Goal: Task Accomplishment & Management: Use online tool/utility

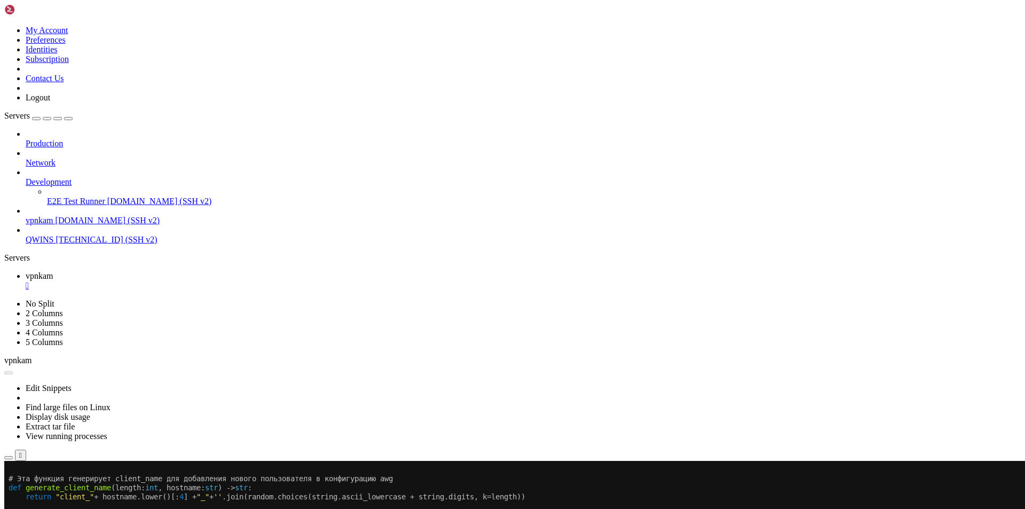
scroll to position [43535, 0]
click at [47, 490] on button "Reconnect" at bounding box center [25, 495] width 43 height 11
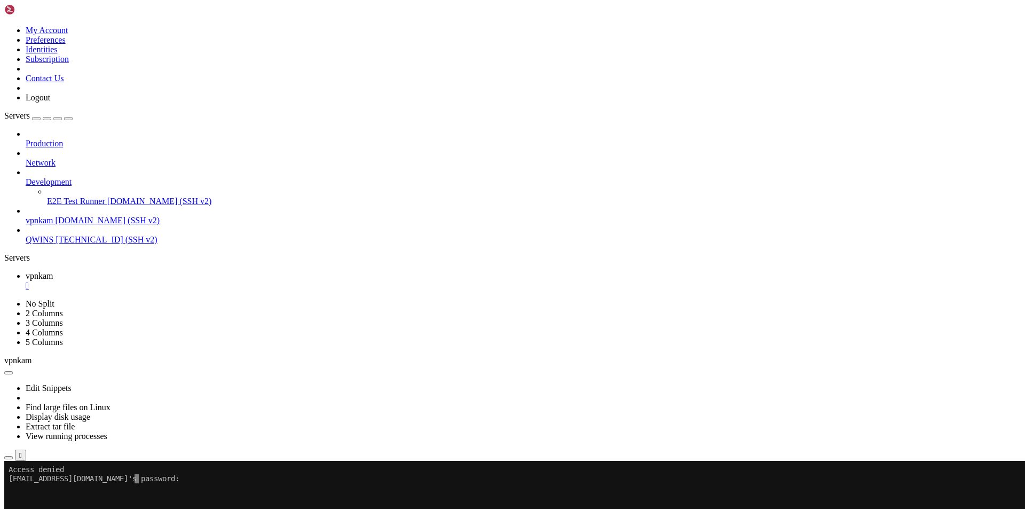
click at [154, 481] on x-row "[EMAIL_ADDRESS][DOMAIN_NAME]'s password:" at bounding box center [450, 478] width 882 height 9
drag, startPoint x: 234, startPoint y: 815, endPoint x: 10, endPoint y: 681, distance: 260.8
copy div "hint: Pulling without specifying how to reconcile divergent branches is hint: d…"
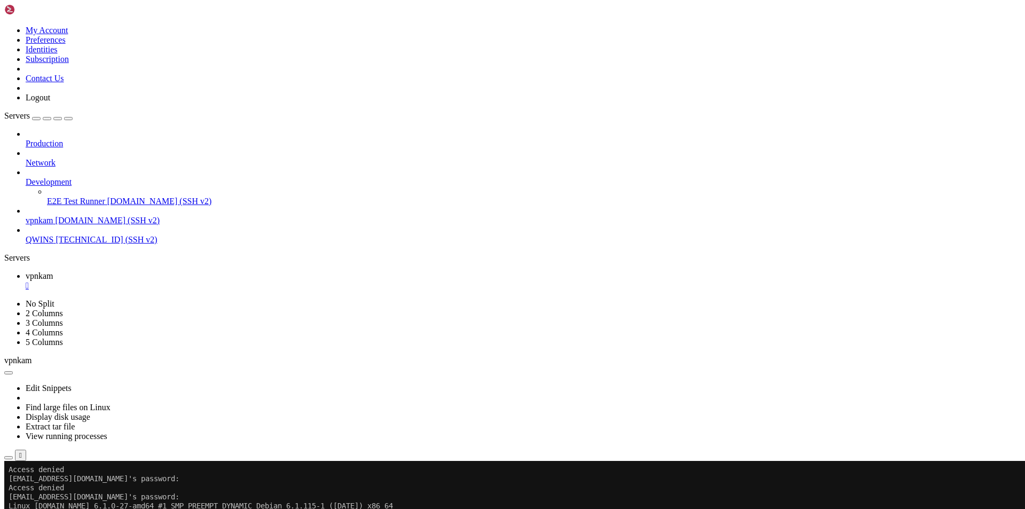
scroll to position [43980, 0]
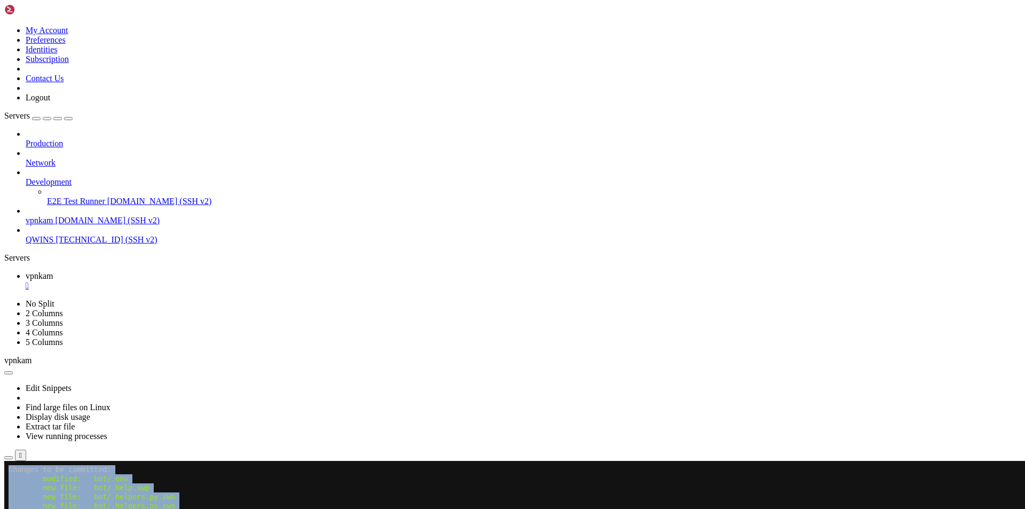
drag, startPoint x: 109, startPoint y: 880, endPoint x: 9, endPoint y: 465, distance: 427.0
drag, startPoint x: 9, startPoint y: 495, endPoint x: 98, endPoint y: 880, distance: 394.9
copy div "On branch master Changes to be committed: modified: bot/.env new file: bot/.hel…"
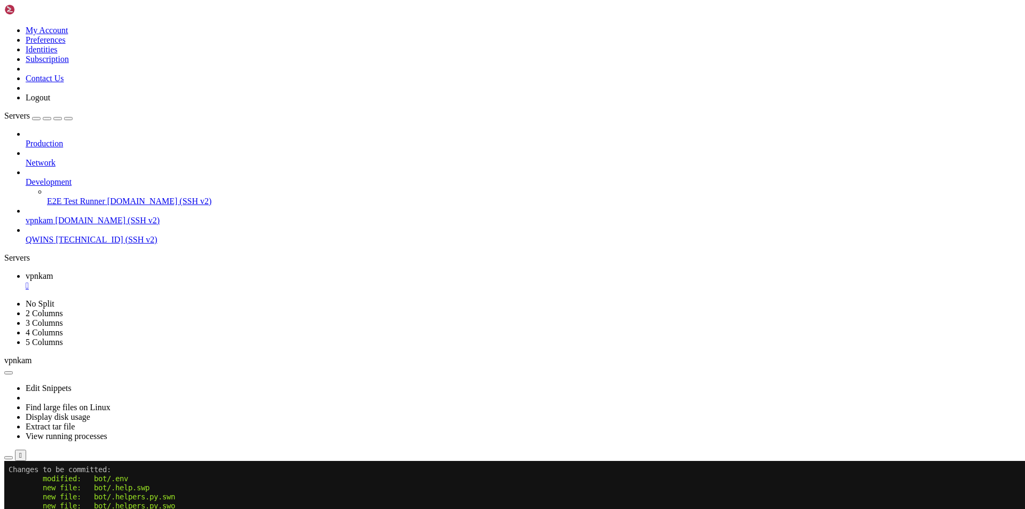
drag, startPoint x: 172, startPoint y: 895, endPoint x: 8, endPoint y: 870, distance: 165.7
copy div "root@25a3a1673f72:/vpnkamchatka# git merge --abort error: Entry 'workbase/__pyc…"
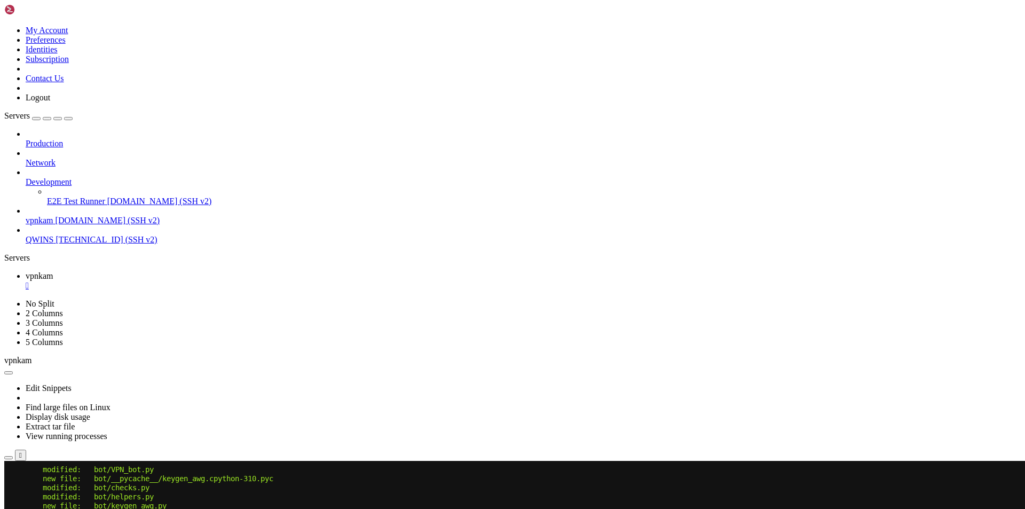
drag, startPoint x: 176, startPoint y: 900, endPoint x: 165, endPoint y: 893, distance: 12.9
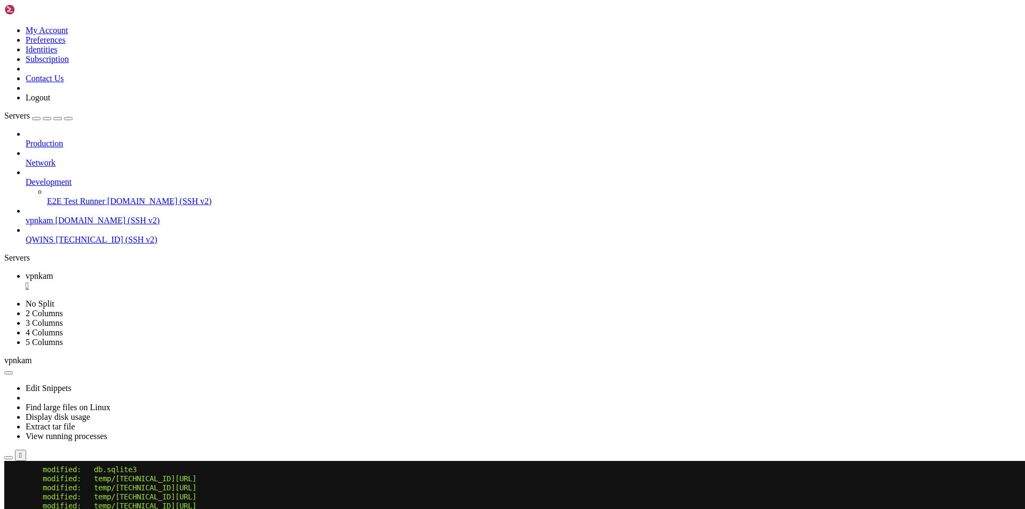
scroll to position [5, 1]
drag, startPoint x: 165, startPoint y: 894, endPoint x: 10, endPoint y: 840, distance: 164.2
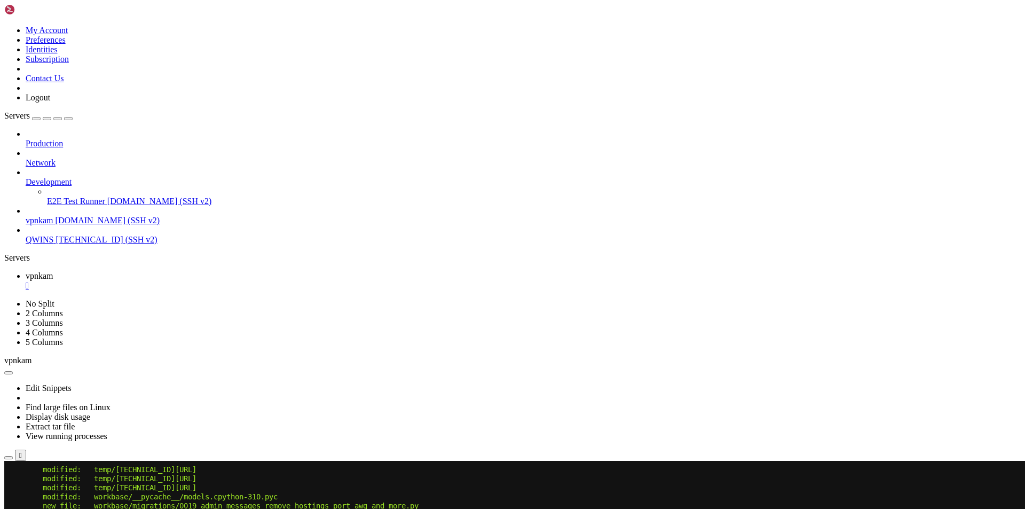
copy div "root@25a3a1673f72:/vpnkamchatka# git reset --hard HEAD HEAD is now at a1a48bc i…"
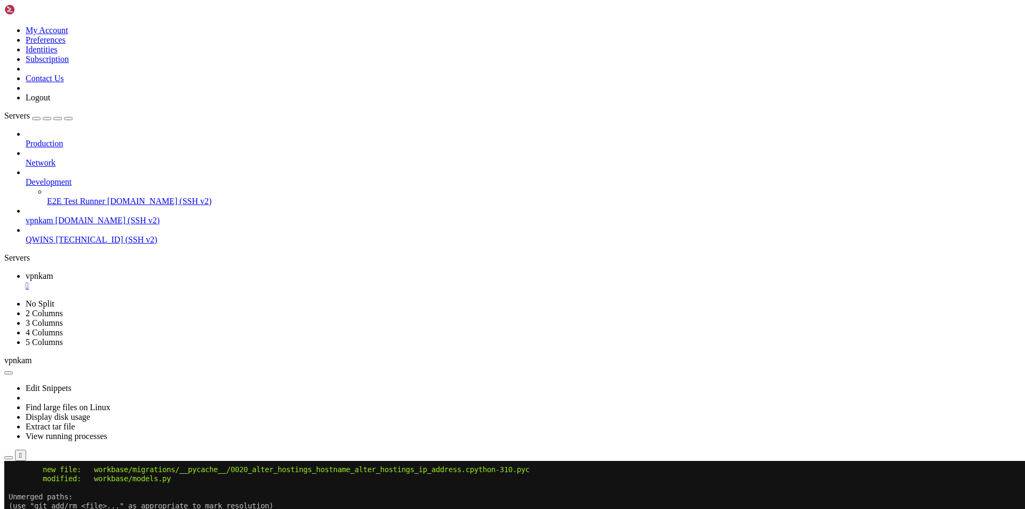
scroll to position [44188, 0]
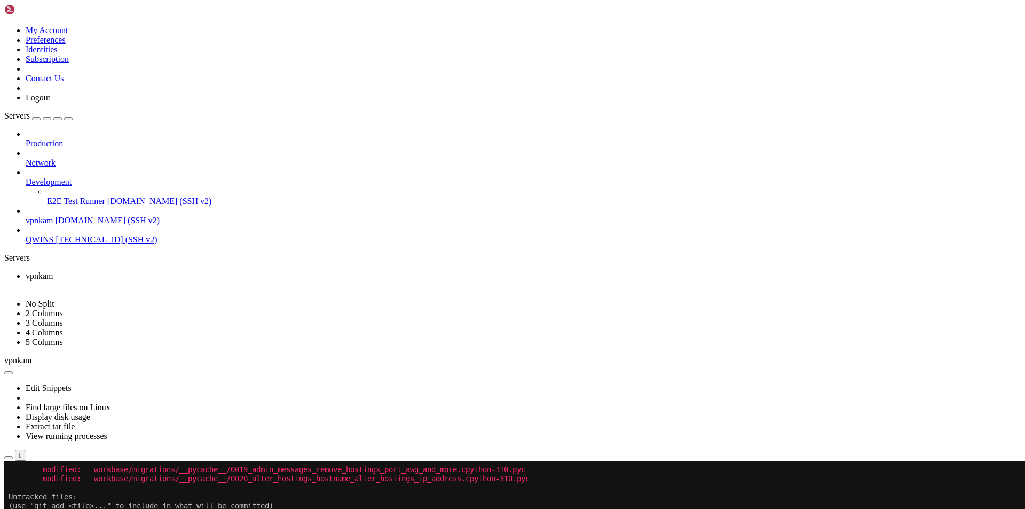
scroll to position [44351, 0]
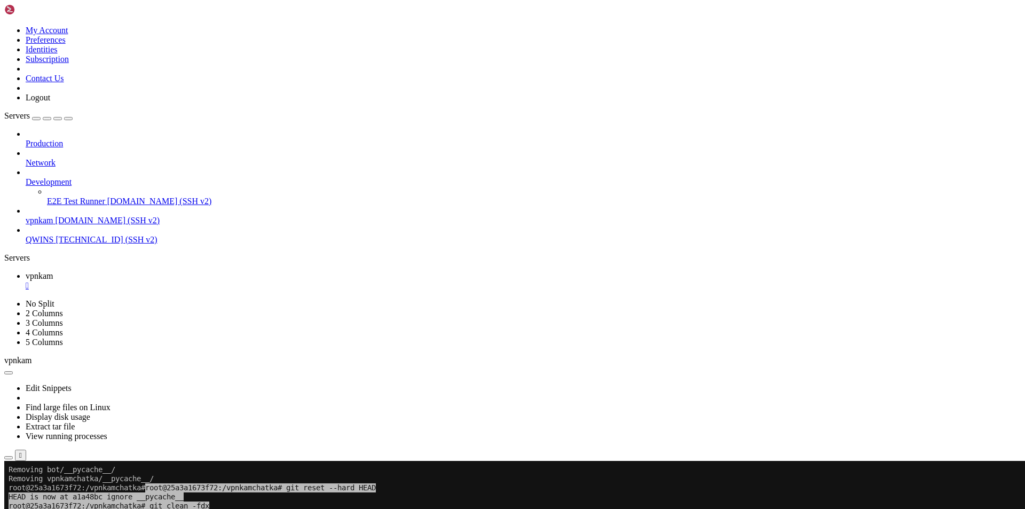
scroll to position [44533, 0]
drag, startPoint x: 200, startPoint y: 570, endPoint x: 203, endPoint y: 565, distance: 6.2
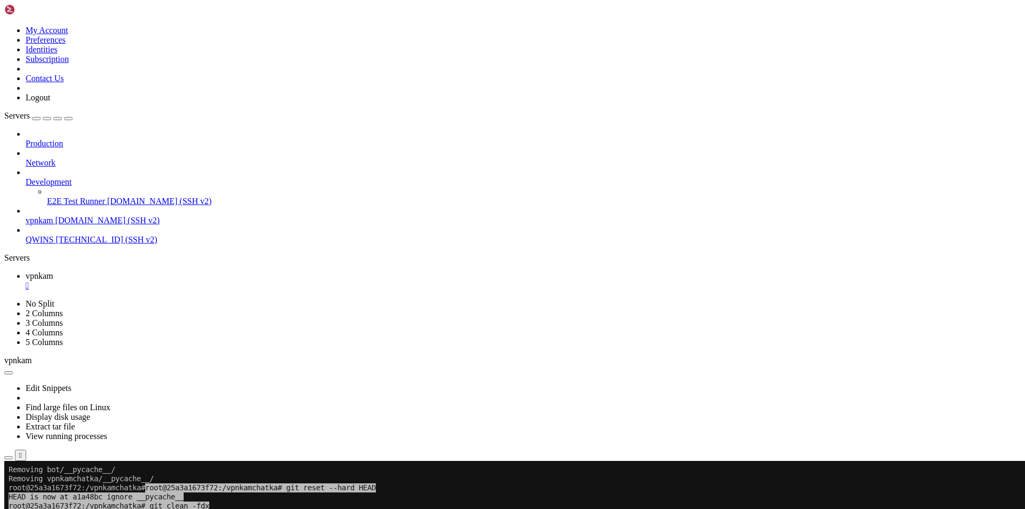
click at [148, 505] on span "root@25a3a1673f72:/vpnkamchatka# git clean -fdx" at bounding box center [109, 505] width 201 height 9
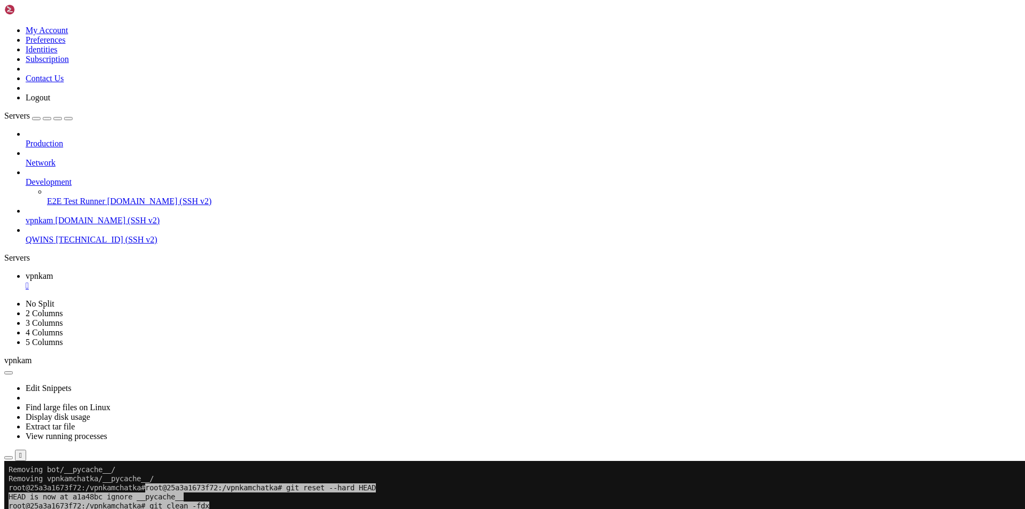
drag, startPoint x: 297, startPoint y: 947, endPoint x: 169, endPoint y: 899, distance: 137.0
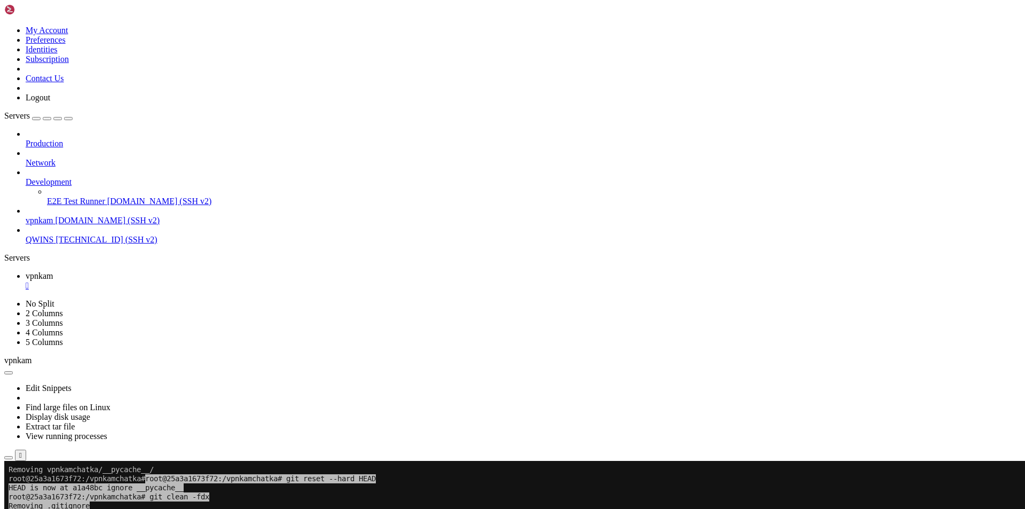
scroll to position [44542, 0]
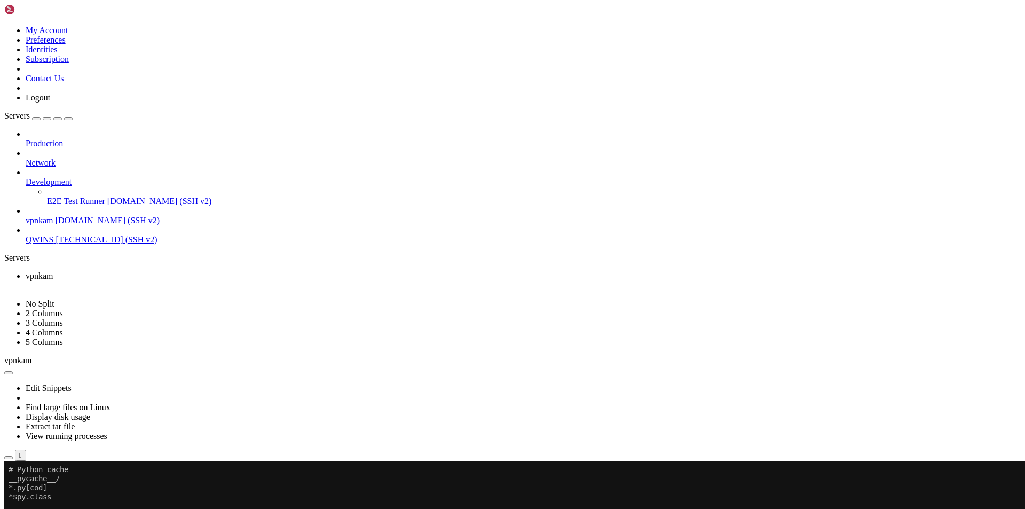
scroll to position [44687, 0]
drag, startPoint x: 172, startPoint y: 894, endPoint x: 10, endPoint y: 789, distance: 194.0
copy div "root@25a3a1673f72:/vpnkamchatka# git status On branch master Your branch and 'o…"
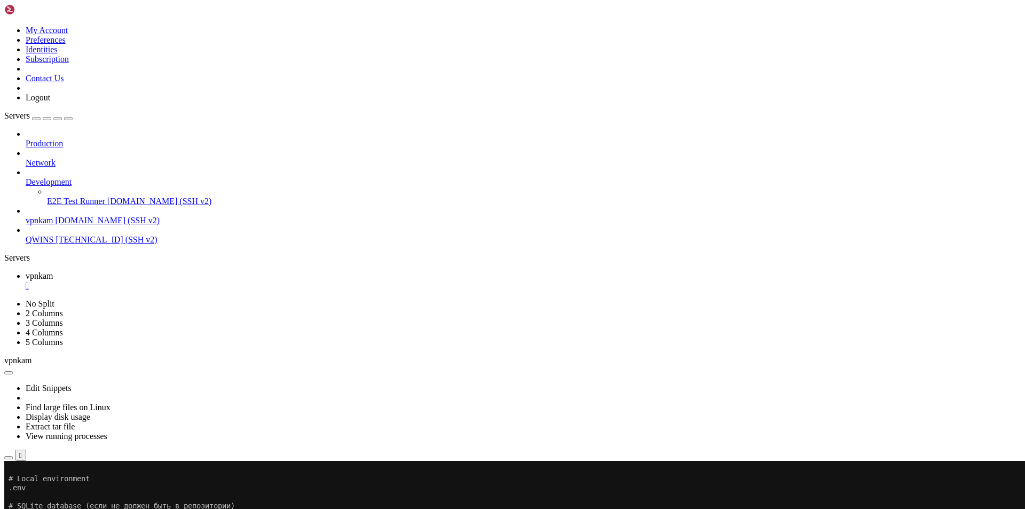
scroll to position [44796, 0]
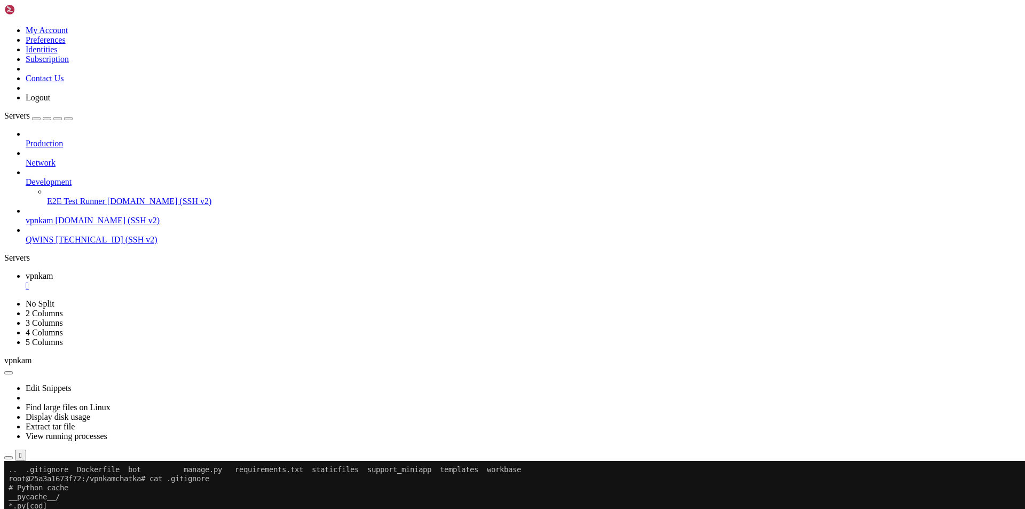
click at [9, 461] on div at bounding box center [6, 461] width 4 height 0
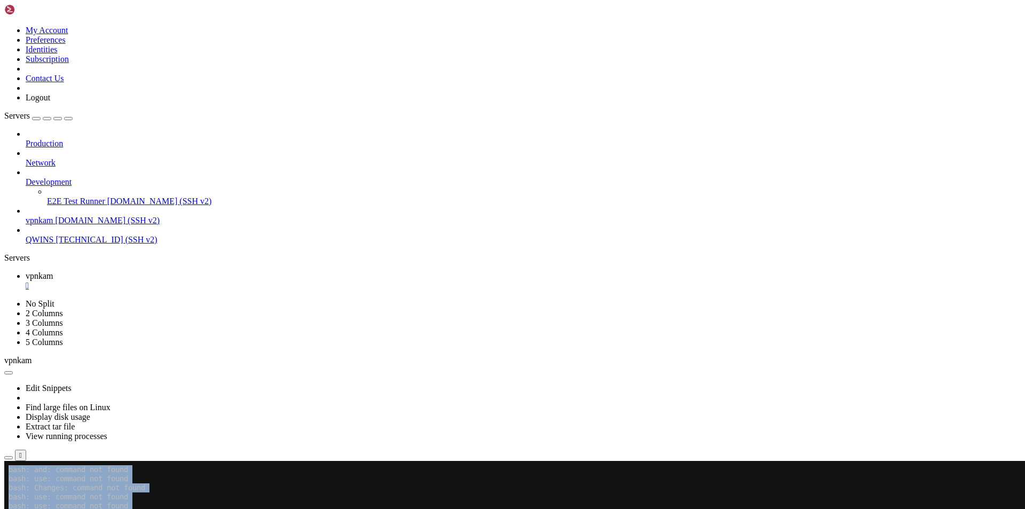
scroll to position [45259, 0]
drag, startPoint x: 118, startPoint y: 887, endPoint x: 10, endPoint y: 543, distance: 360.7
copy div "root@25a3a1673f72:/vpnkamchatka# git rm -r --cached . rm '.gitignore' rm '.vsco…"
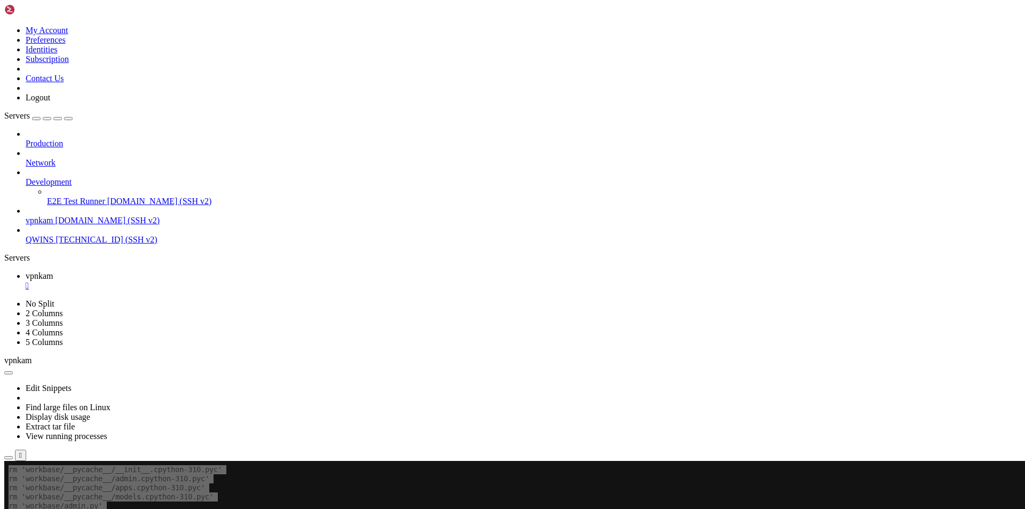
click at [9, 461] on div at bounding box center [6, 461] width 4 height 0
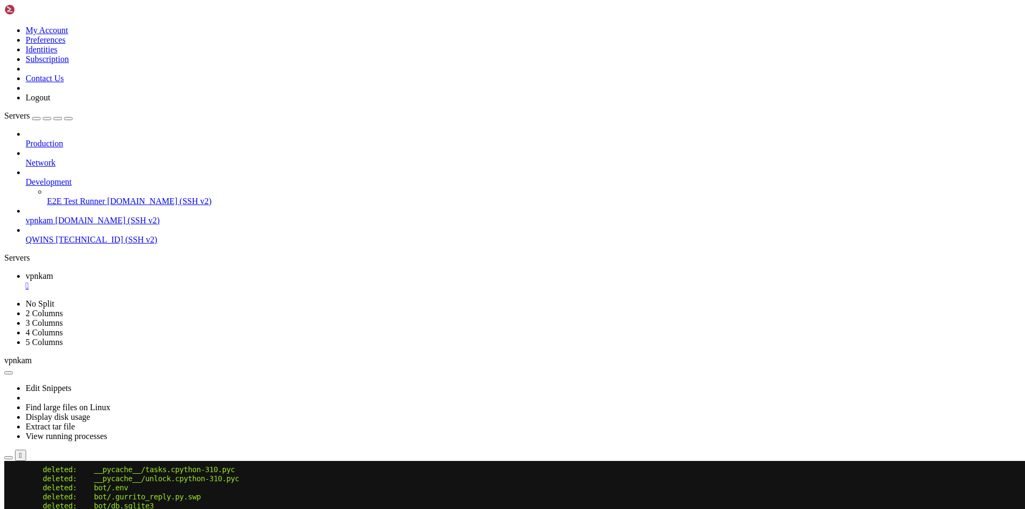
scroll to position [49069, 0]
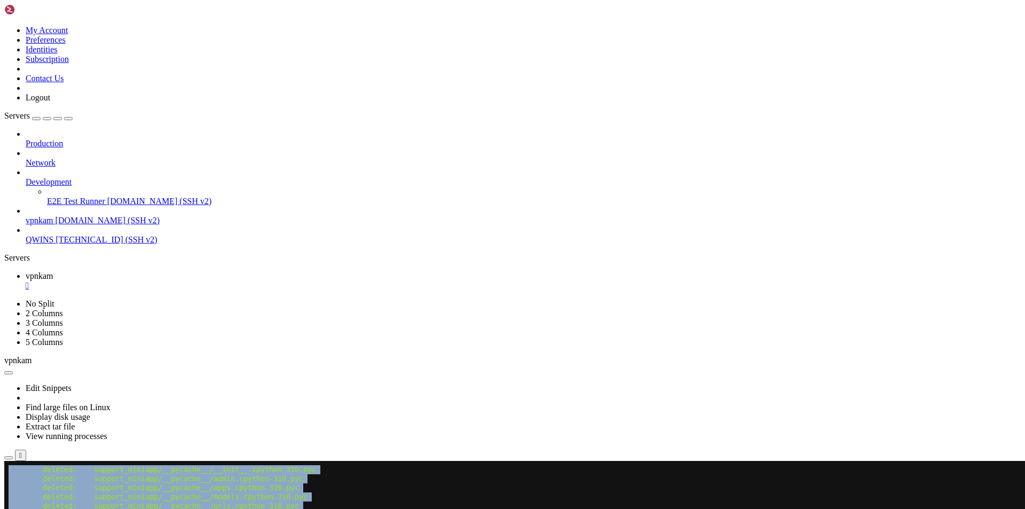
drag, startPoint x: 9, startPoint y: 650, endPoint x: 349, endPoint y: 882, distance: 411.5
copy div "root@25a3a1673f72:/vpnkamchatka# git status deleted: support_miniapp/__pycache_…"
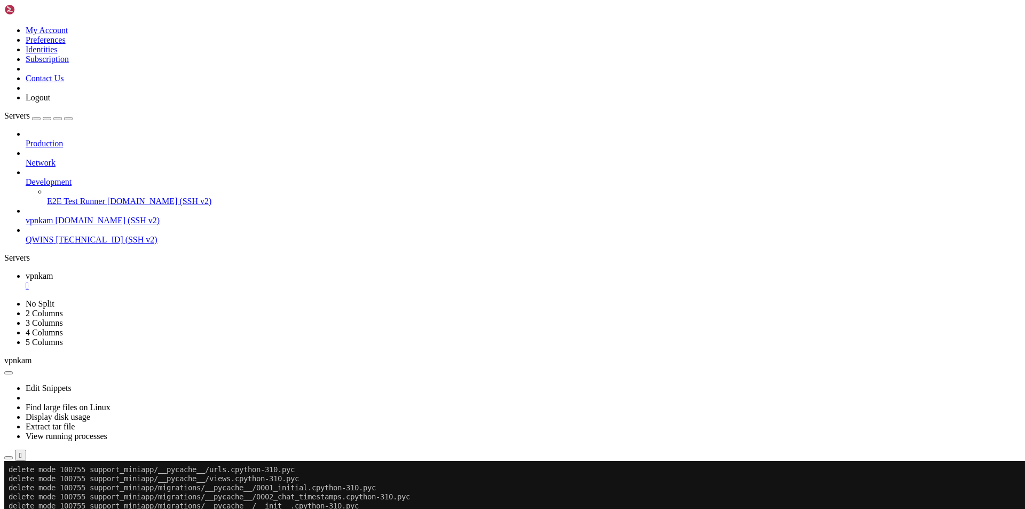
scroll to position [49686, 0]
drag, startPoint x: 181, startPoint y: 886, endPoint x: 10, endPoint y: 832, distance: 179.9
copy div "root@25a3a1673f72:/vpnkamchatka# git status On branch master Your branch and 'o…"
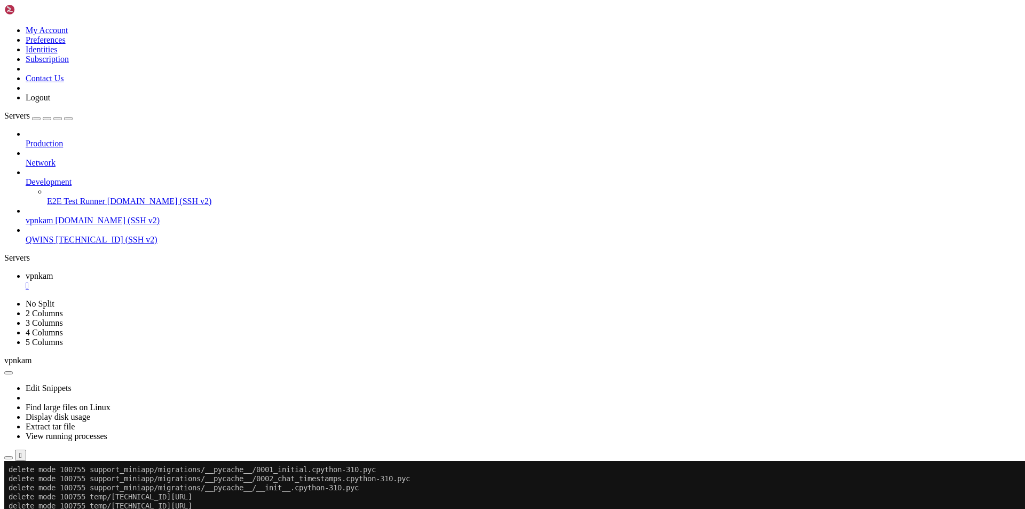
drag, startPoint x: 9, startPoint y: 578, endPoint x: 214, endPoint y: 888, distance: 372.4
copy div "root@25a3a1673f72:/vpnkamchatka# git pull --rebase Removing vpnkamchatka/__pyca…"
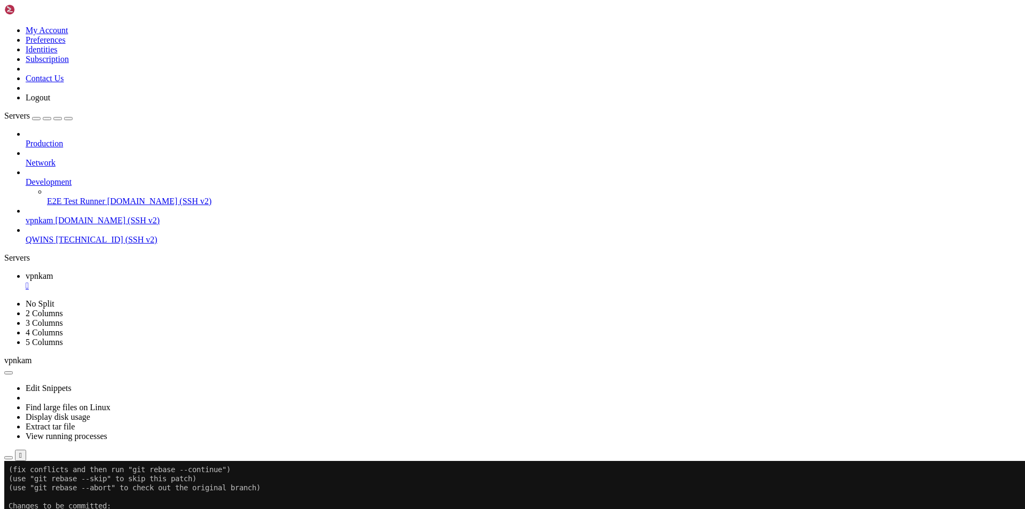
scroll to position [50538, 0]
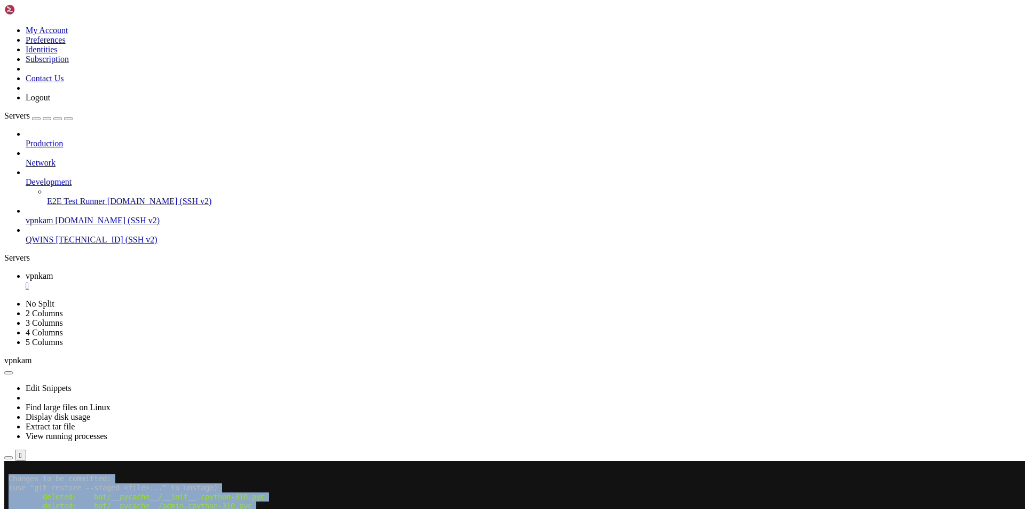
drag, startPoint x: 9, startPoint y: 579, endPoint x: 247, endPoint y: 879, distance: 383.3
copy div "root@25a3a1673f72:/vpnkamchatka# git status Changes to be committed: (use "git …"
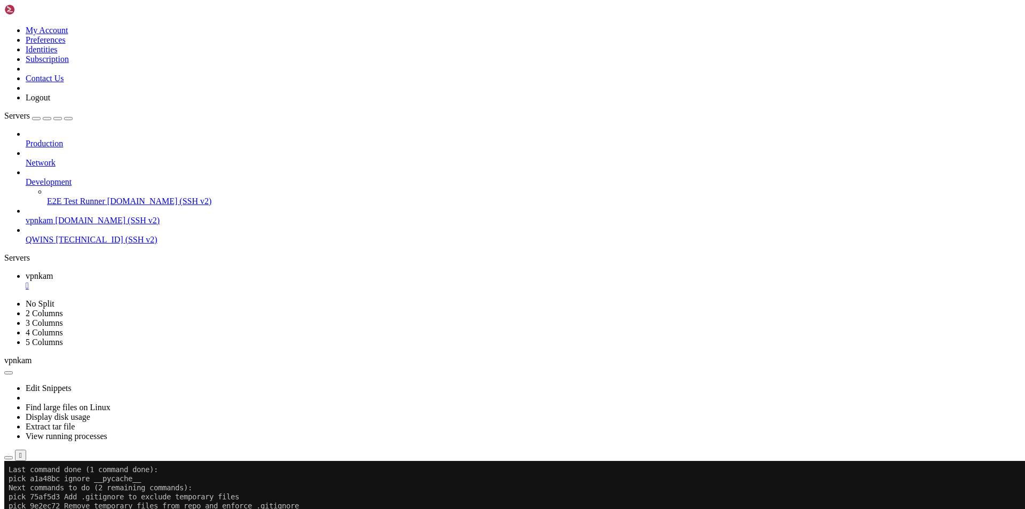
scroll to position [50983, 0]
drag, startPoint x: 224, startPoint y: 887, endPoint x: 8, endPoint y: 887, distance: 216.1
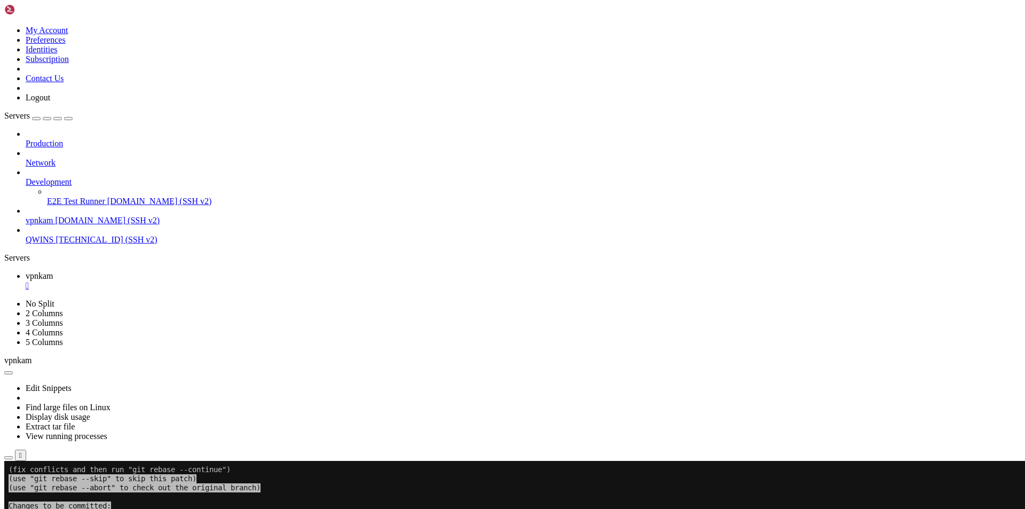
scroll to position [51065, 0]
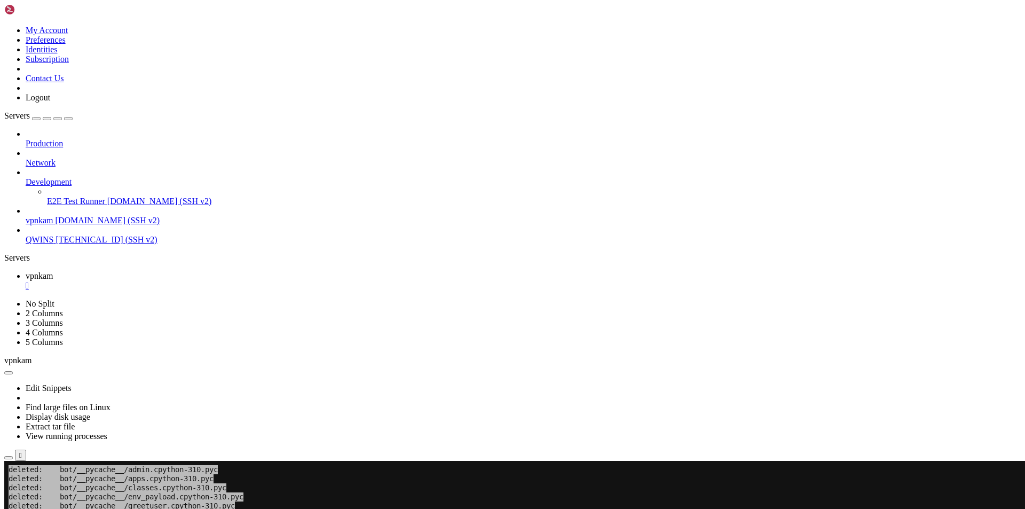
scroll to position [54276, 0]
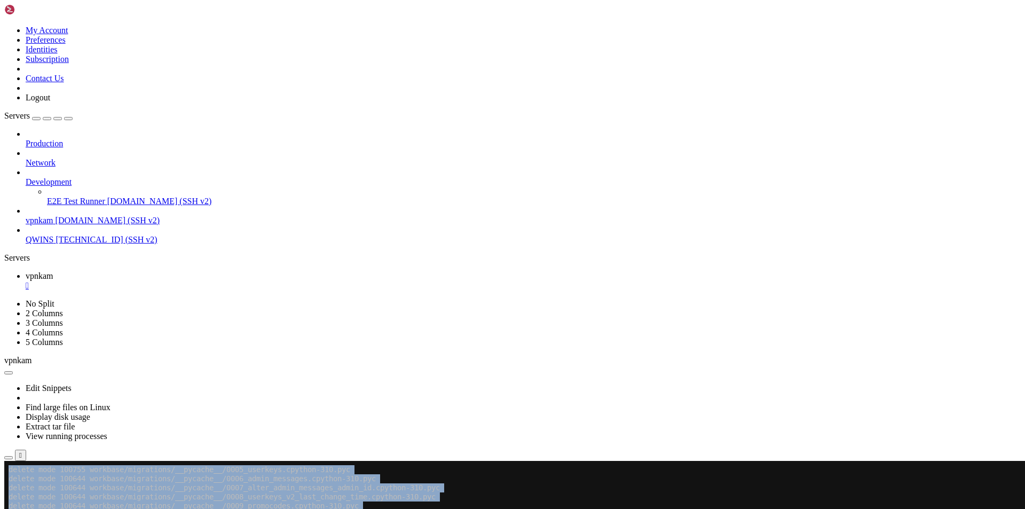
drag, startPoint x: 9, startPoint y: 795, endPoint x: 377, endPoint y: 887, distance: 379.6
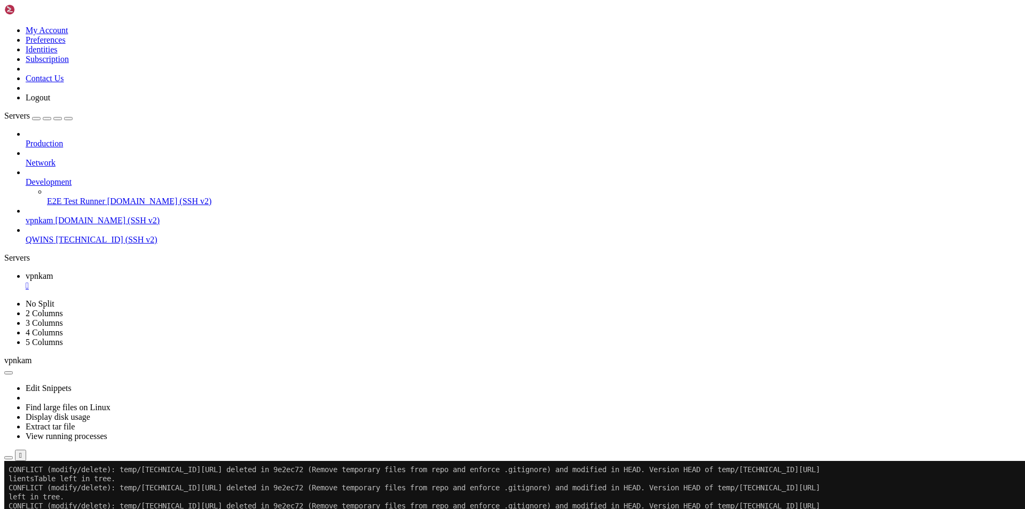
drag, startPoint x: 9, startPoint y: 732, endPoint x: 38, endPoint y: 732, distance: 28.8
drag, startPoint x: 7, startPoint y: 705, endPoint x: 125, endPoint y: 792, distance: 146.5
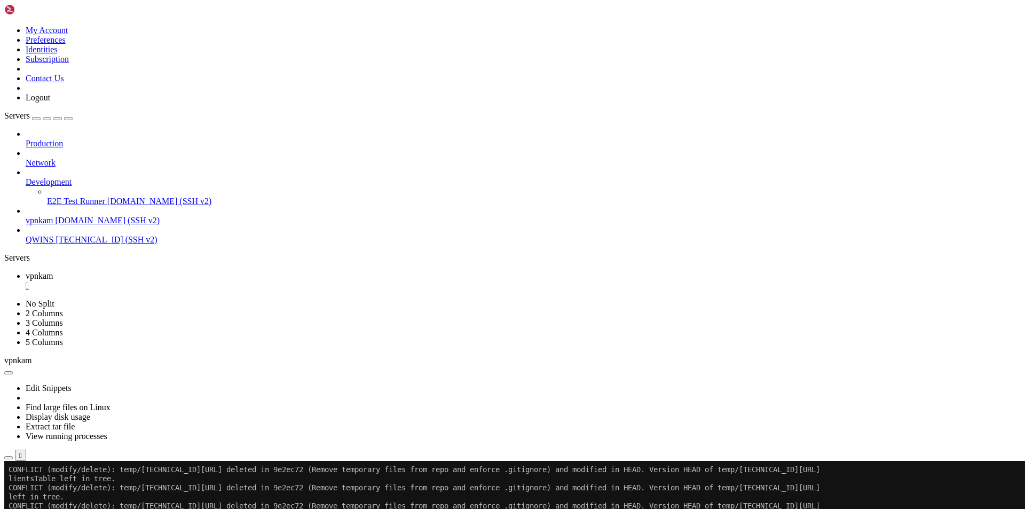
drag, startPoint x: 72, startPoint y: 888, endPoint x: 9, endPoint y: 704, distance: 194.1
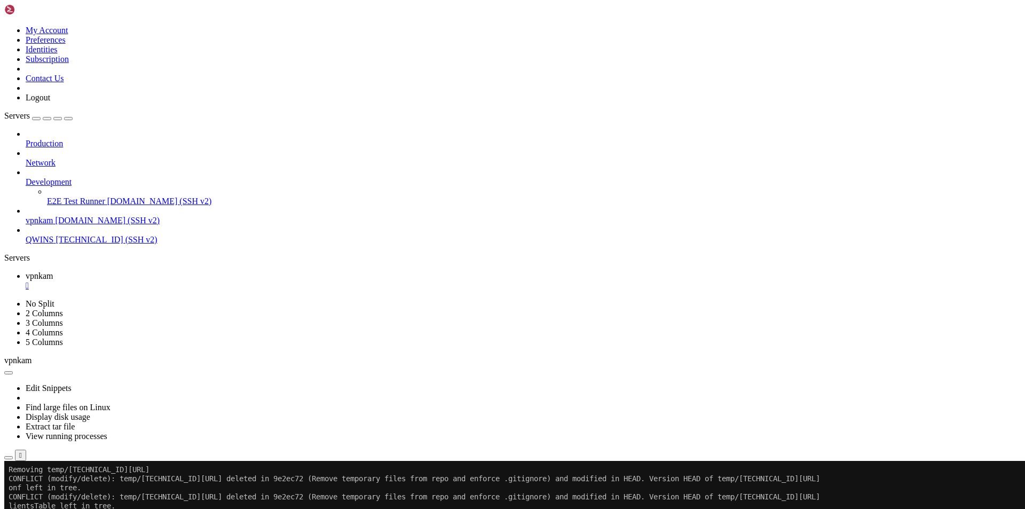
scroll to position [55492, 0]
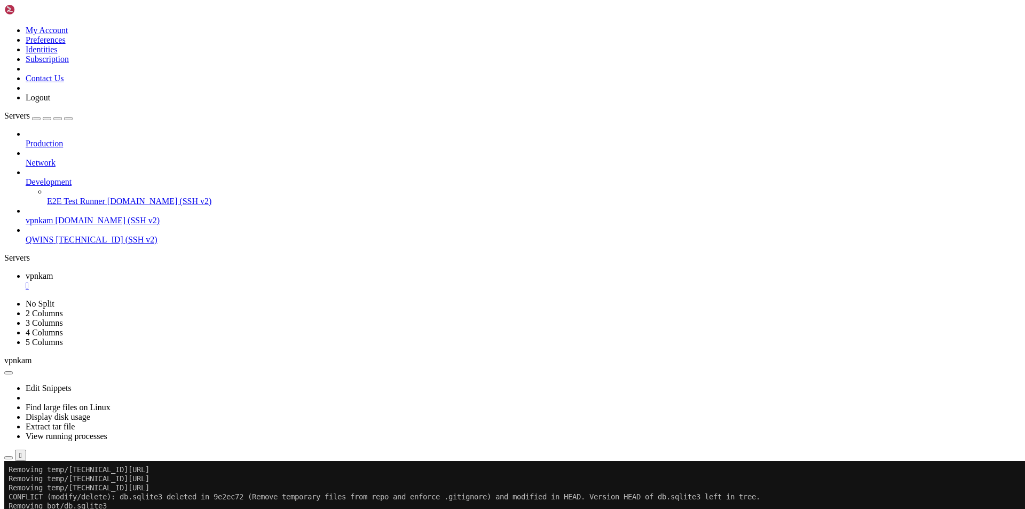
click at [9, 461] on div at bounding box center [6, 461] width 4 height 0
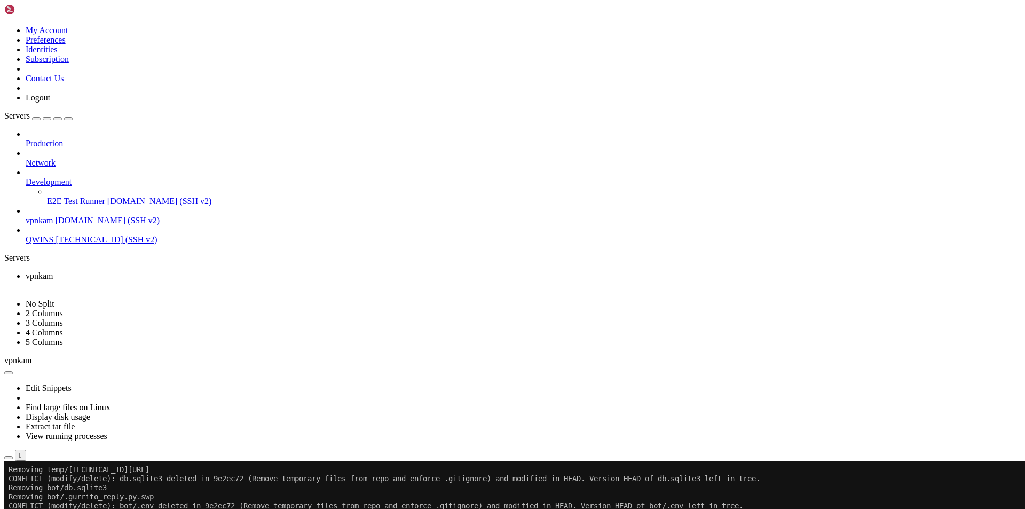
scroll to position [55609, 0]
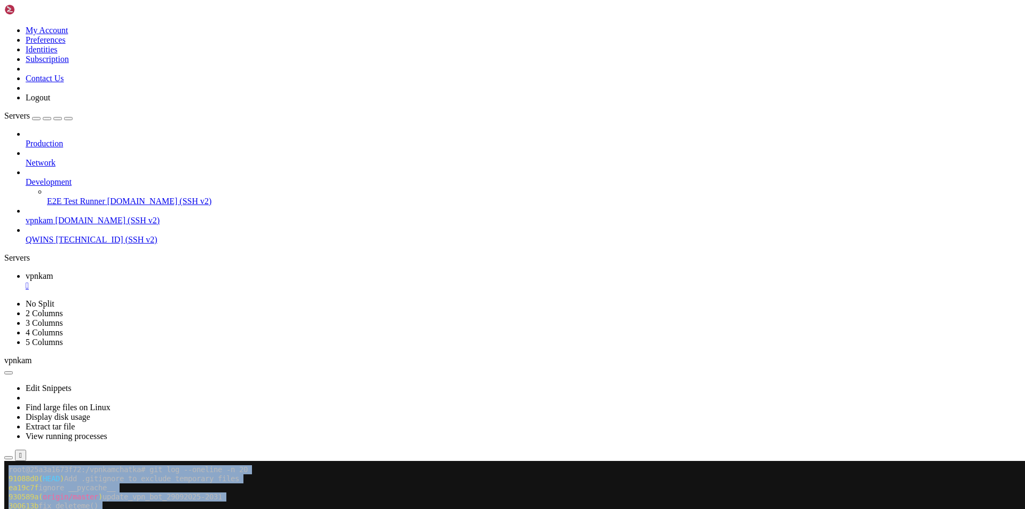
drag, startPoint x: 7, startPoint y: 723, endPoint x: 124, endPoint y: 799, distance: 138.8
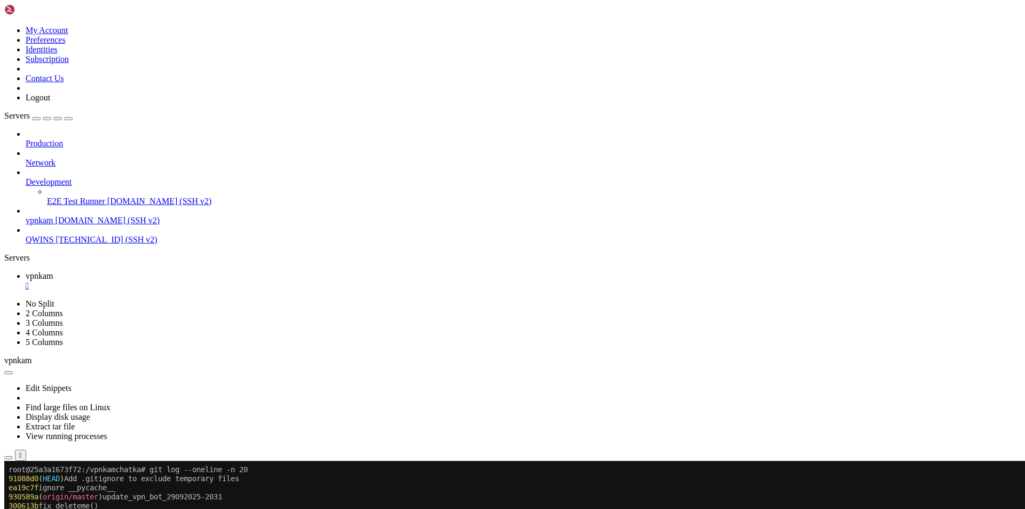
drag, startPoint x: 9, startPoint y: 706, endPoint x: 300, endPoint y: 888, distance: 344.0
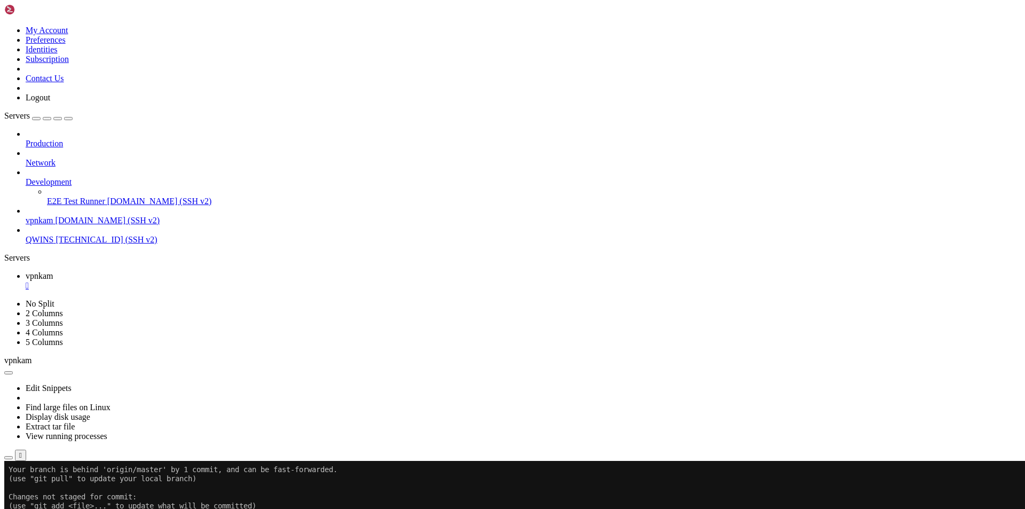
scroll to position [55936, 0]
drag, startPoint x: 159, startPoint y: 894, endPoint x: 10, endPoint y: 742, distance: 212.4
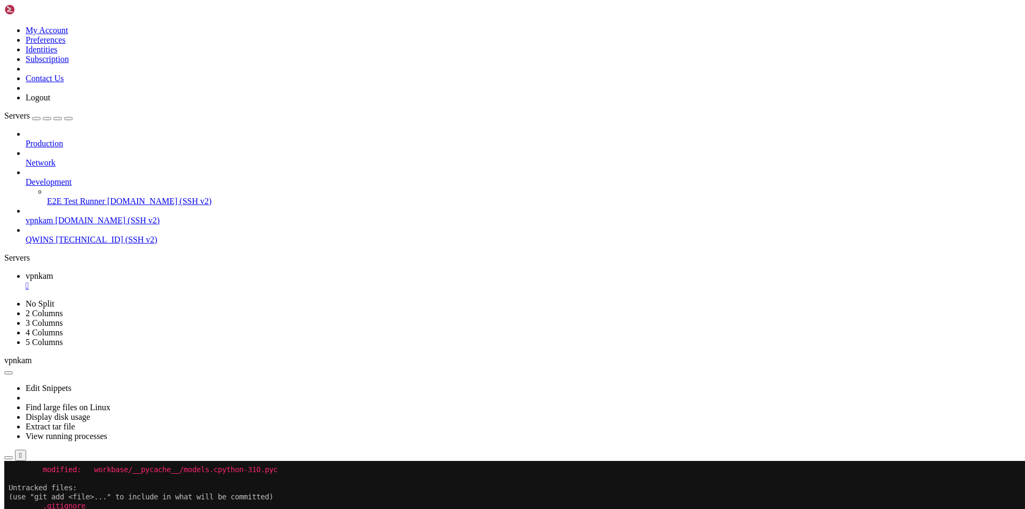
scroll to position [56244, 0]
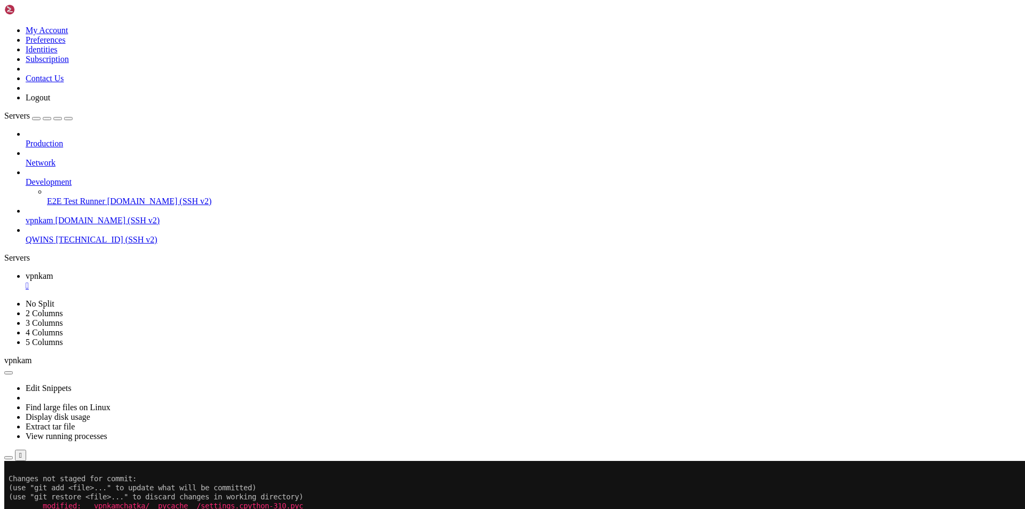
drag, startPoint x: 9, startPoint y: 641, endPoint x: 7, endPoint y: 612, distance: 29.4
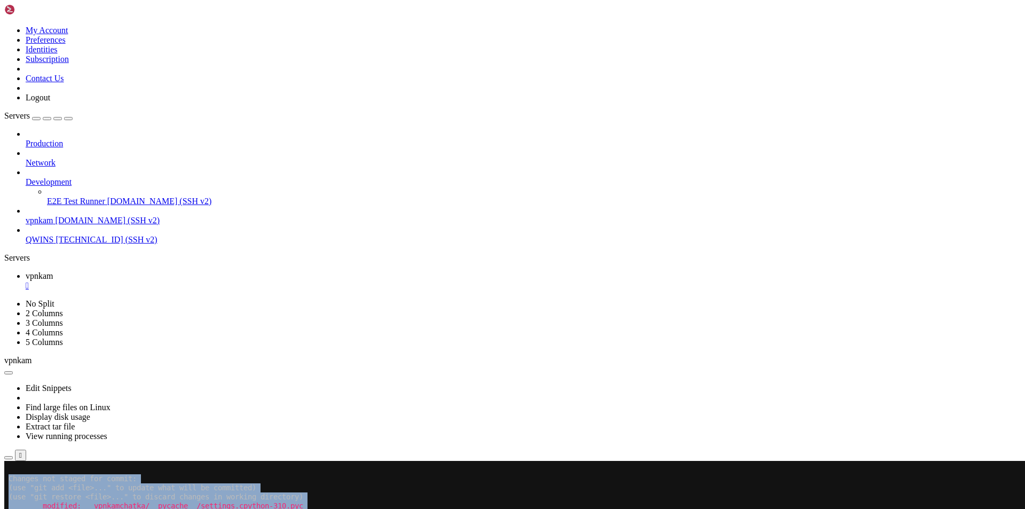
drag, startPoint x: 7, startPoint y: 596, endPoint x: 9, endPoint y: 590, distance: 6.1
drag, startPoint x: 7, startPoint y: 588, endPoint x: 88, endPoint y: 592, distance: 80.7
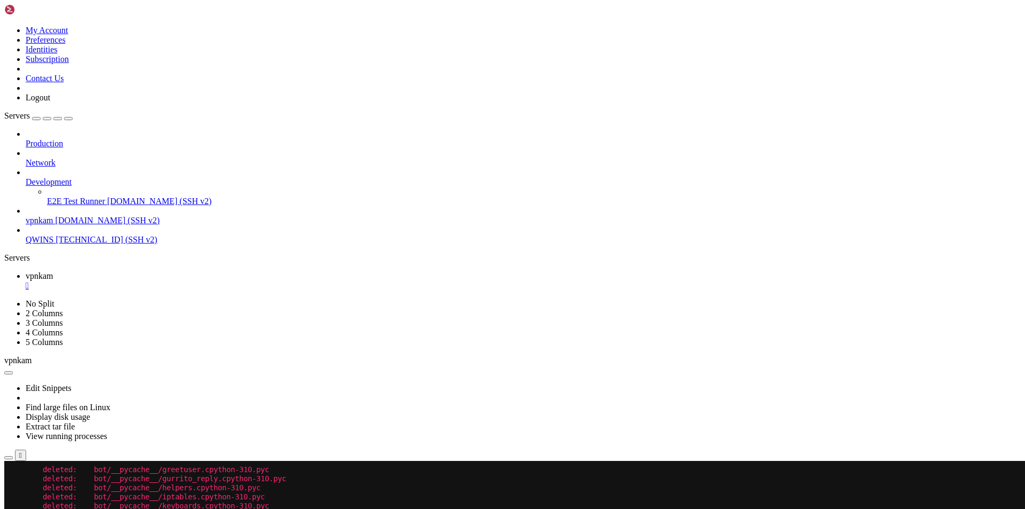
scroll to position [56671, 0]
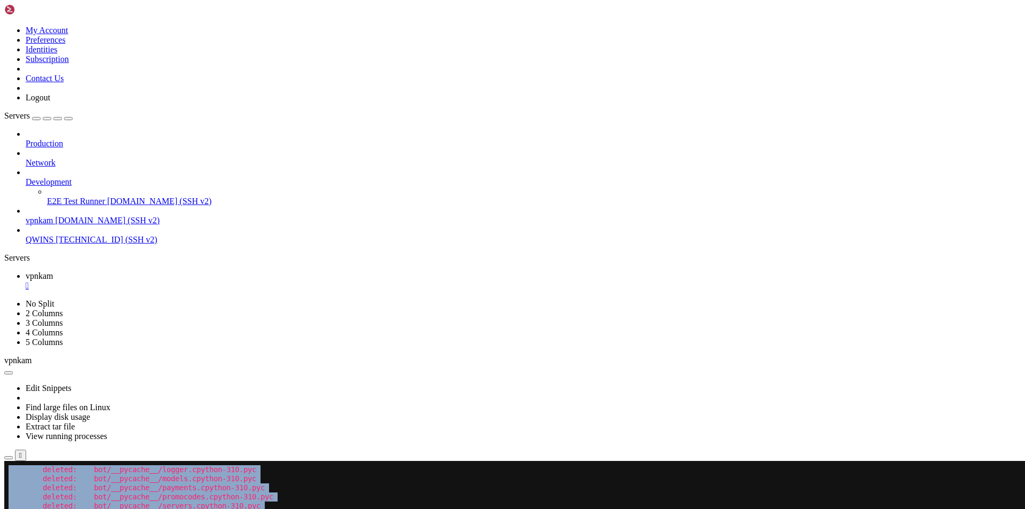
drag, startPoint x: 8, startPoint y: 590, endPoint x: 299, endPoint y: 890, distance: 417.8
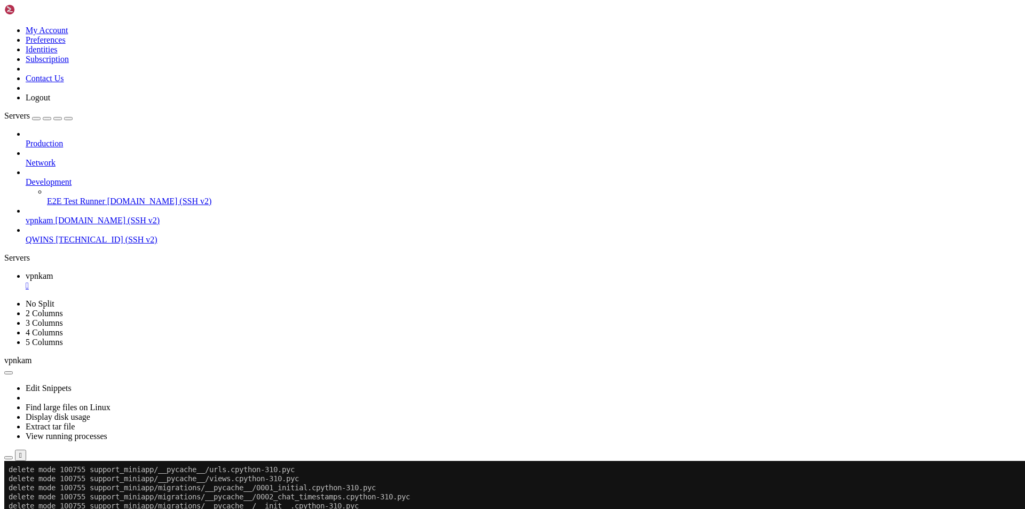
scroll to position [60708, 0]
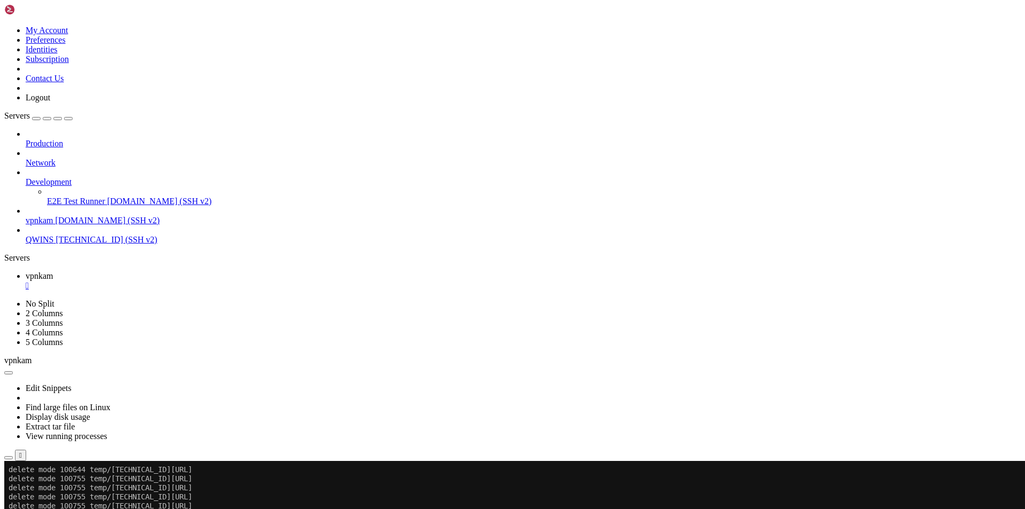
drag, startPoint x: 297, startPoint y: 946, endPoint x: 23, endPoint y: 868, distance: 285.1
drag, startPoint x: 9, startPoint y: 832, endPoint x: 153, endPoint y: 896, distance: 157.7
click at [298, 495] on div "SHELL NGN © (v 4.2 ) [DOMAIN_NAME] Connected" at bounding box center [512, 484] width 1016 height 29
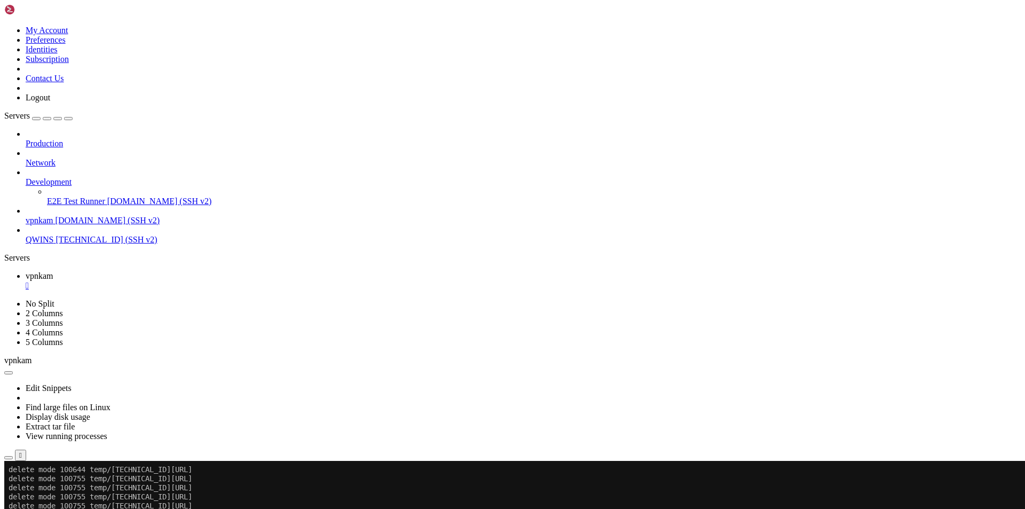
scroll to position [60726, 0]
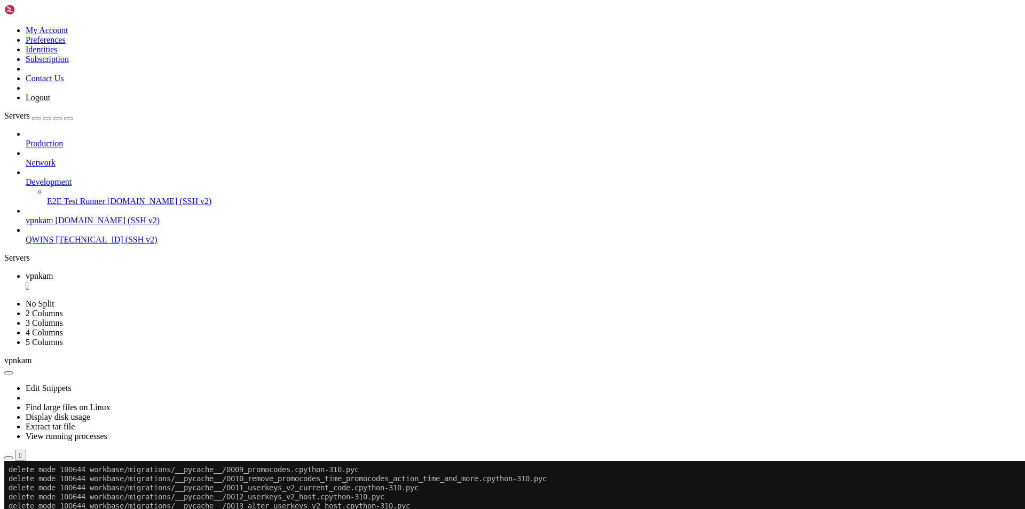
scroll to position [60971, 0]
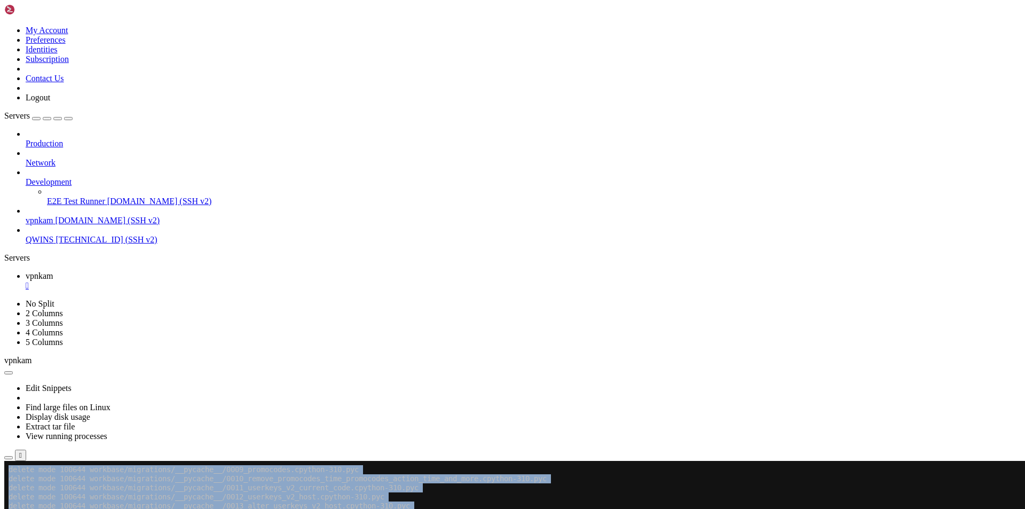
drag, startPoint x: 7, startPoint y: 768, endPoint x: 37, endPoint y: 762, distance: 31.1
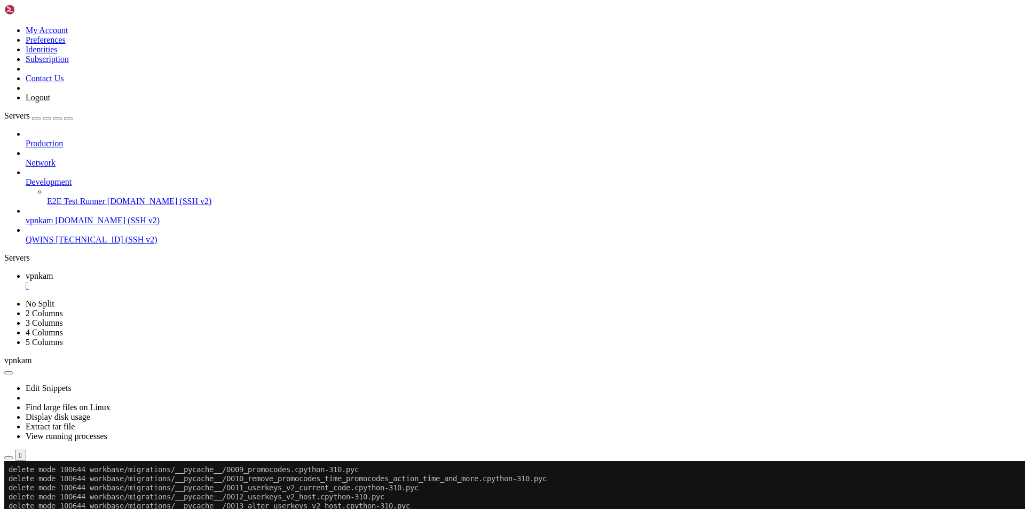
drag, startPoint x: 9, startPoint y: 759, endPoint x: 300, endPoint y: 887, distance: 318.0
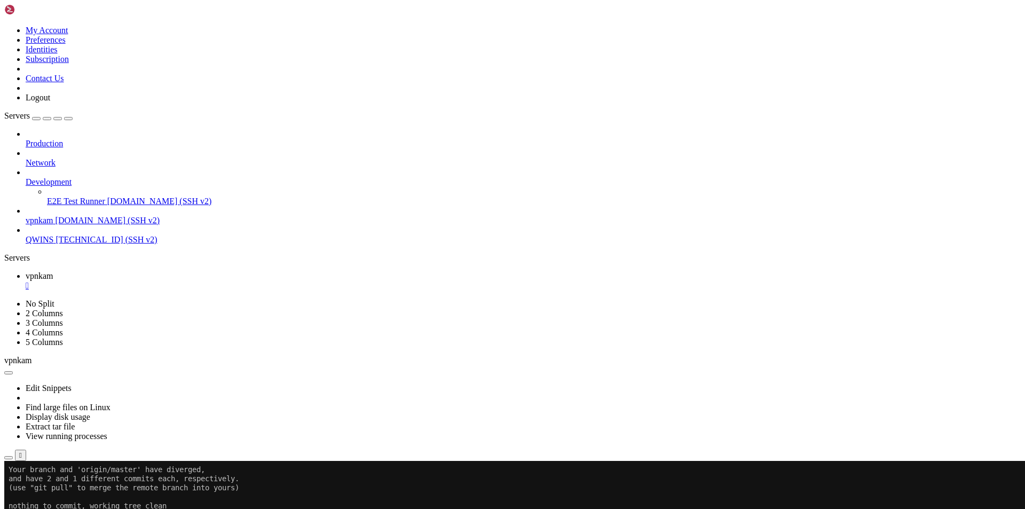
scroll to position [61152, 0]
drag, startPoint x: 169, startPoint y: 898, endPoint x: 9, endPoint y: 577, distance: 358.7
click at [316, 497] on div "SHELL NGN © (v 4.2 ) [DOMAIN_NAME] Connected" at bounding box center [512, 484] width 1016 height 29
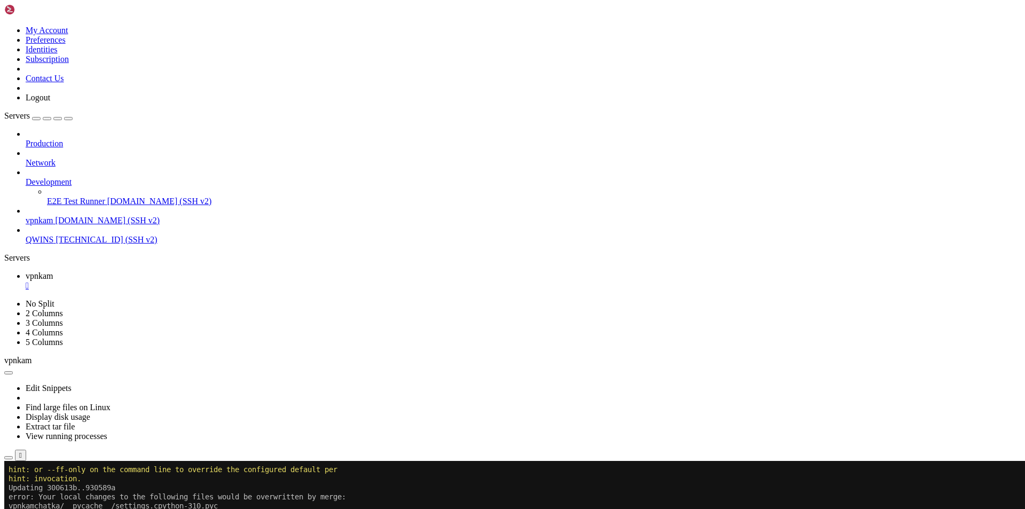
scroll to position [61497, 0]
drag, startPoint x: 185, startPoint y: 899, endPoint x: 185, endPoint y: 905, distance: 5.9
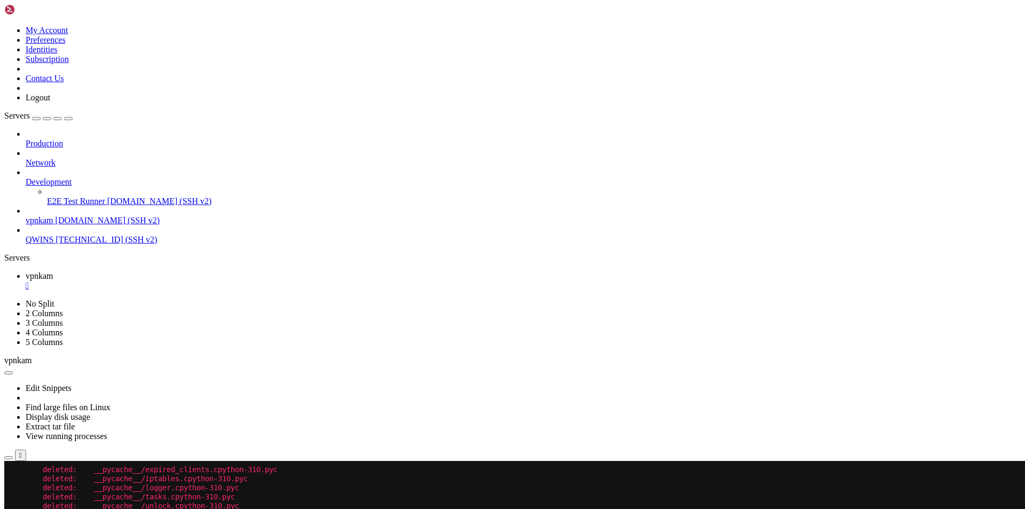
scroll to position [62159, 0]
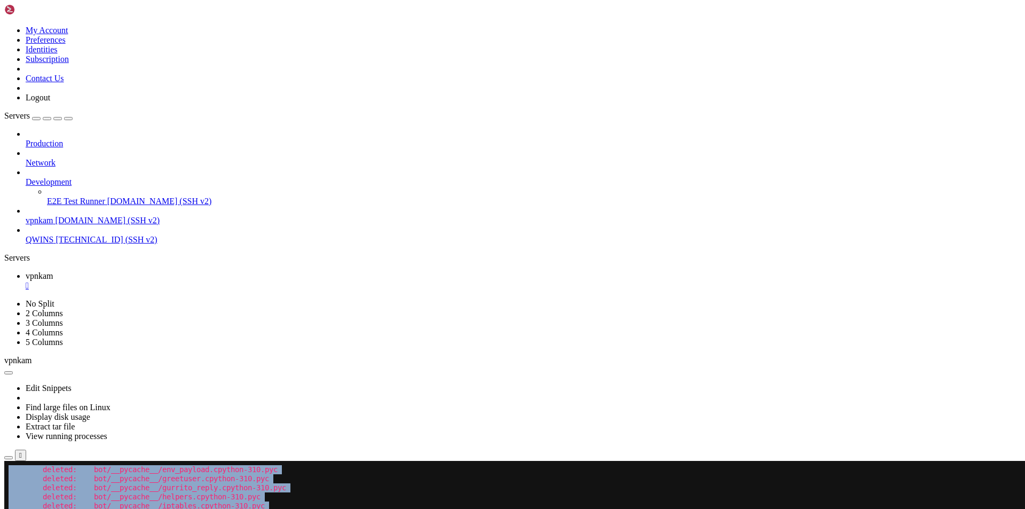
scroll to position [62159, 0]
drag, startPoint x: 8, startPoint y: 586, endPoint x: 302, endPoint y: 888, distance: 421.9
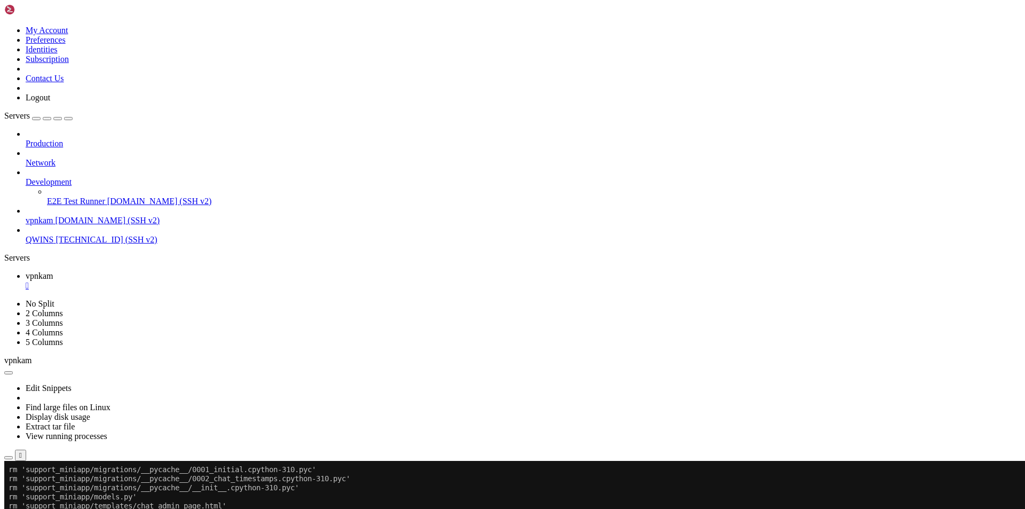
scroll to position [65371, 0]
drag, startPoint x: 299, startPoint y: 946, endPoint x: 151, endPoint y: 894, distance: 157.3
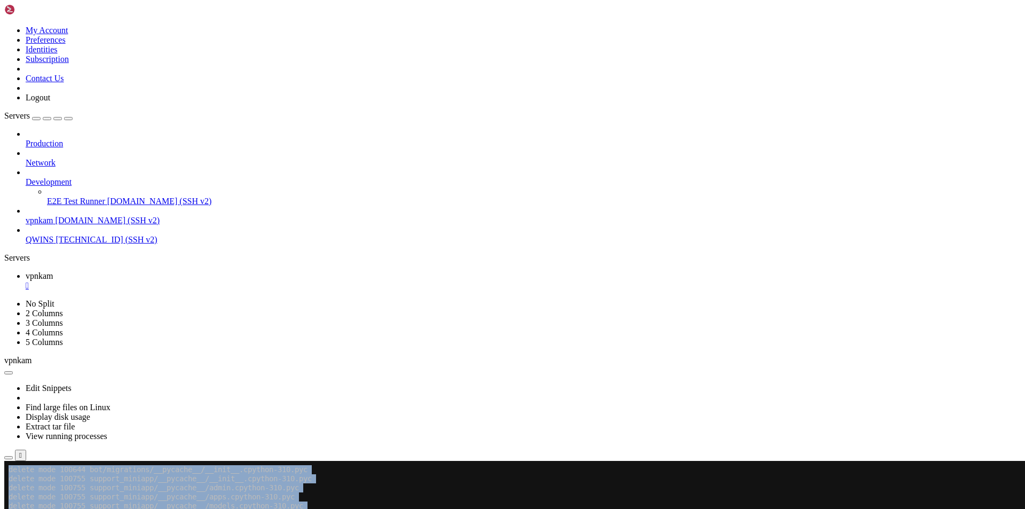
drag, startPoint x: 7, startPoint y: 834, endPoint x: 147, endPoint y: 841, distance: 140.0
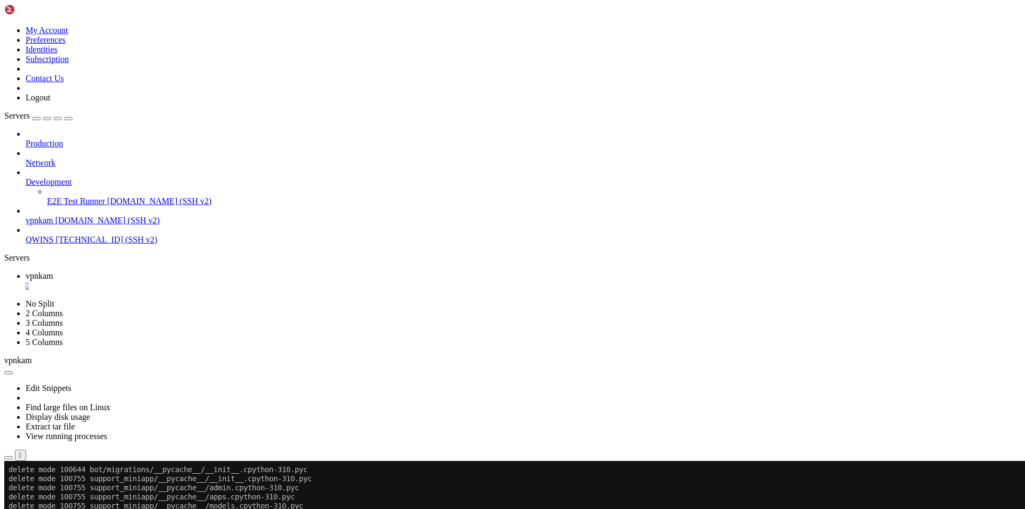
drag, startPoint x: 10, startPoint y: 834, endPoint x: 175, endPoint y: 884, distance: 173.0
drag, startPoint x: 168, startPoint y: 894, endPoint x: 9, endPoint y: 852, distance: 164.0
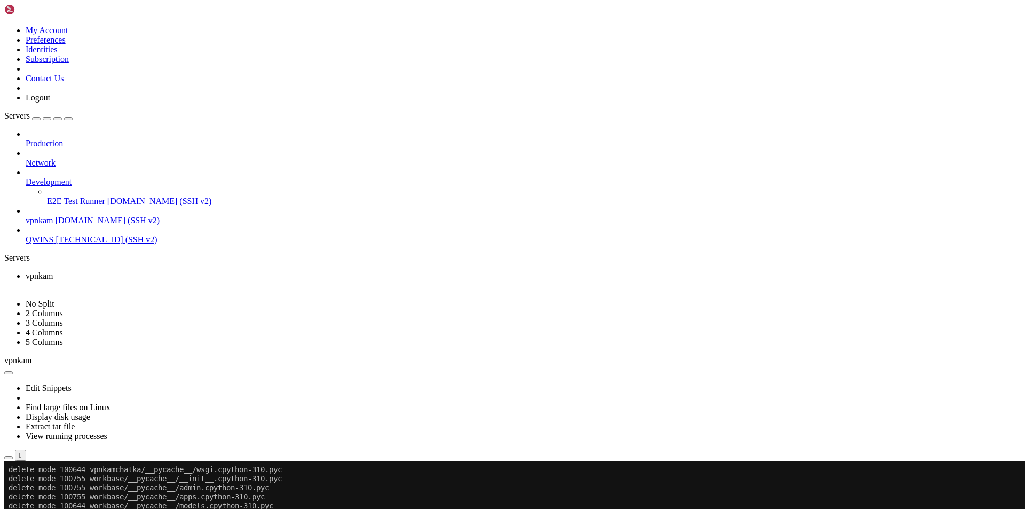
drag, startPoint x: 171, startPoint y: 896, endPoint x: 8, endPoint y: 853, distance: 169.1
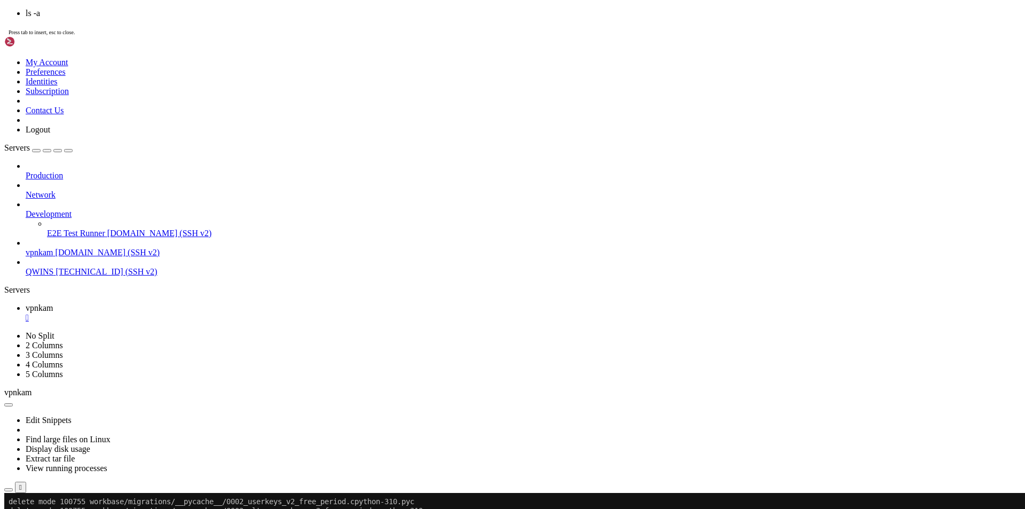
scroll to position [66296, 0]
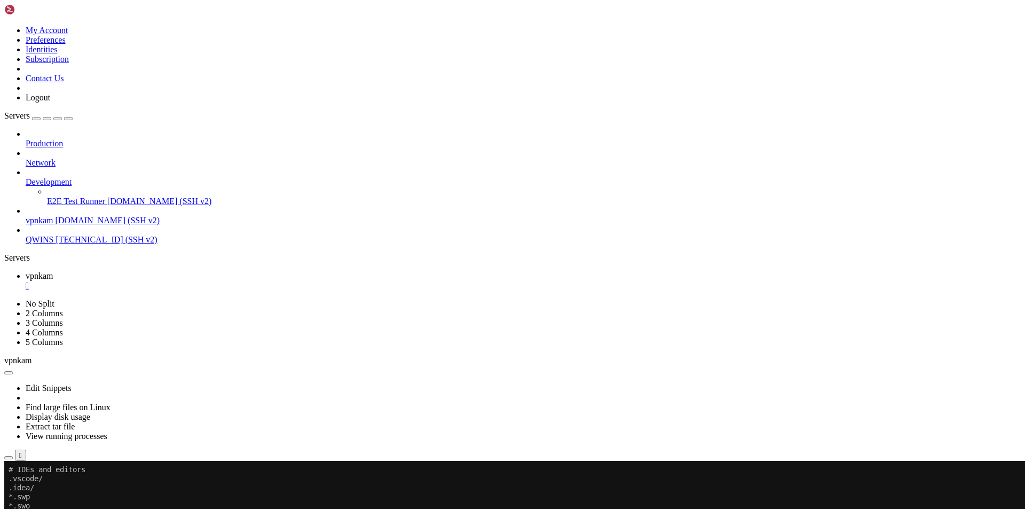
scroll to position [66867, 0]
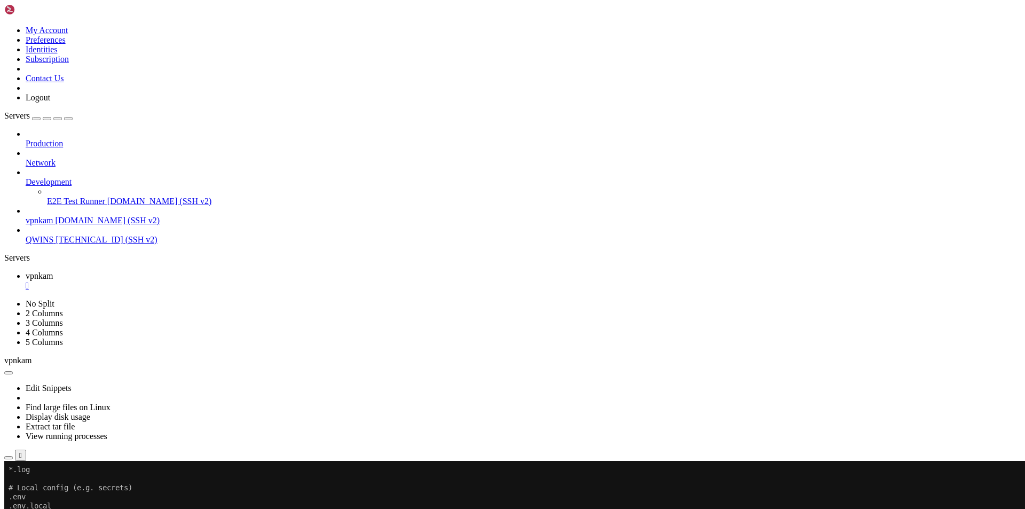
drag, startPoint x: 7, startPoint y: 862, endPoint x: 162, endPoint y: 880, distance: 155.8
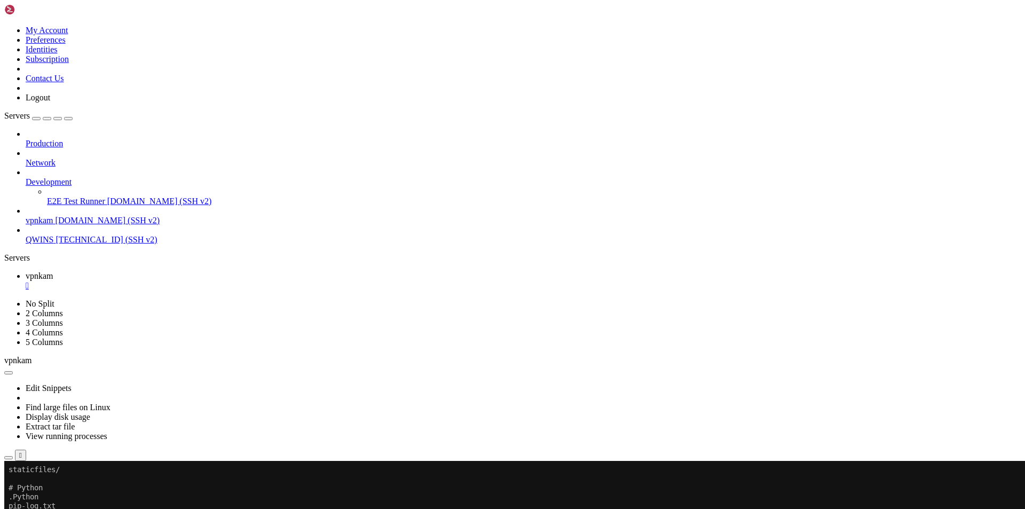
drag, startPoint x: 648, startPoint y: 887, endPoint x: 11, endPoint y: 859, distance: 637.8
drag, startPoint x: 7, startPoint y: 860, endPoint x: 342, endPoint y: 874, distance: 334.3
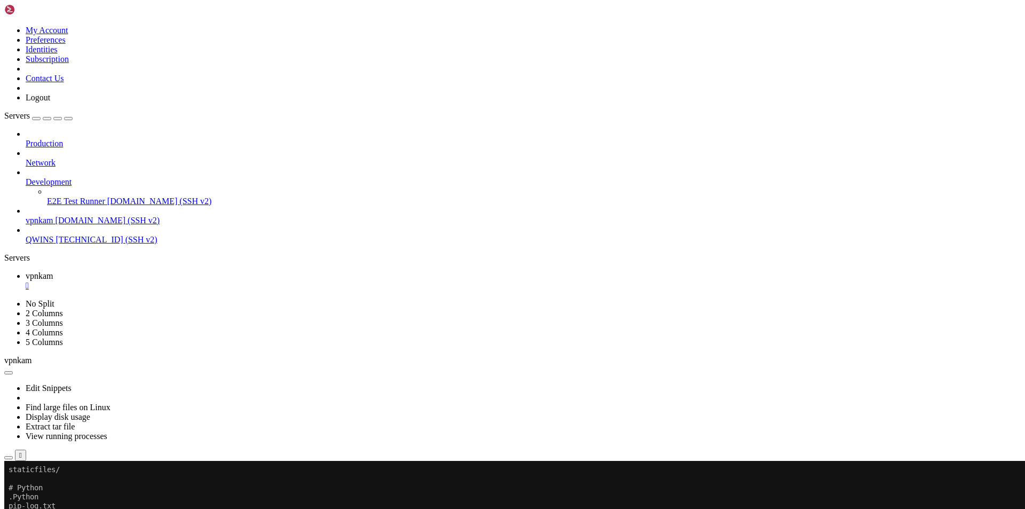
drag, startPoint x: 439, startPoint y: 875, endPoint x: 530, endPoint y: 881, distance: 92.0
drag, startPoint x: 646, startPoint y: 888, endPoint x: 10, endPoint y: 856, distance: 637.4
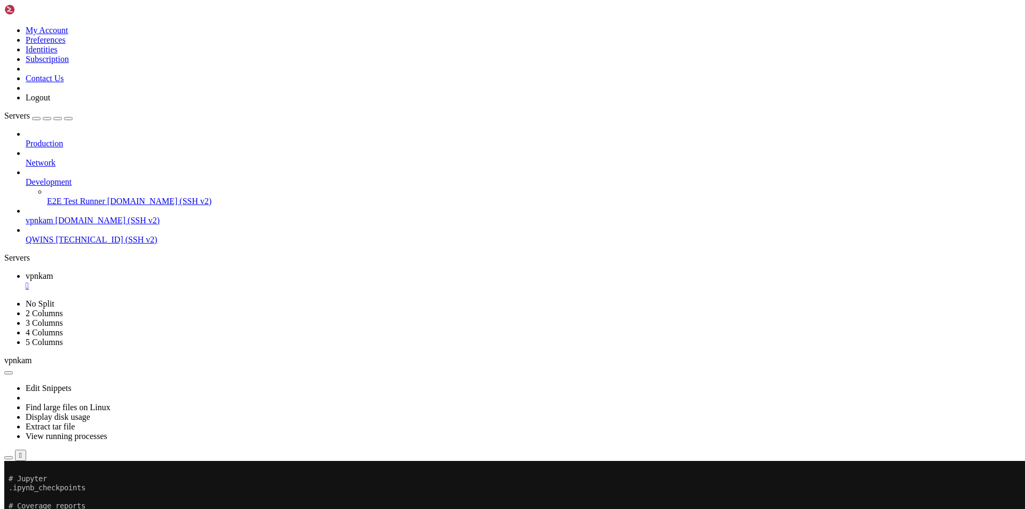
scroll to position [67058, 0]
drag, startPoint x: 8, startPoint y: 840, endPoint x: 174, endPoint y: 895, distance: 175.3
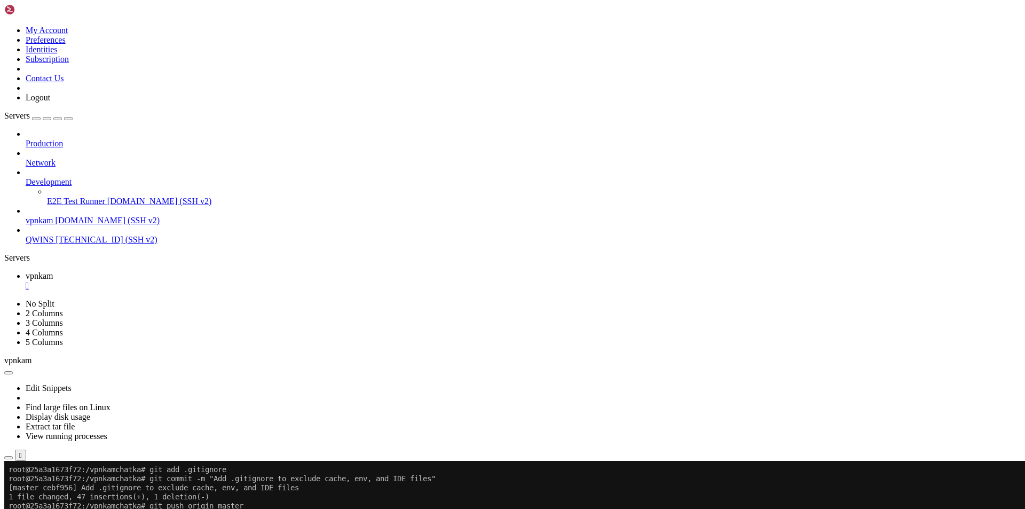
scroll to position [67185, 0]
drag, startPoint x: 188, startPoint y: 898, endPoint x: 10, endPoint y: 886, distance: 178.1
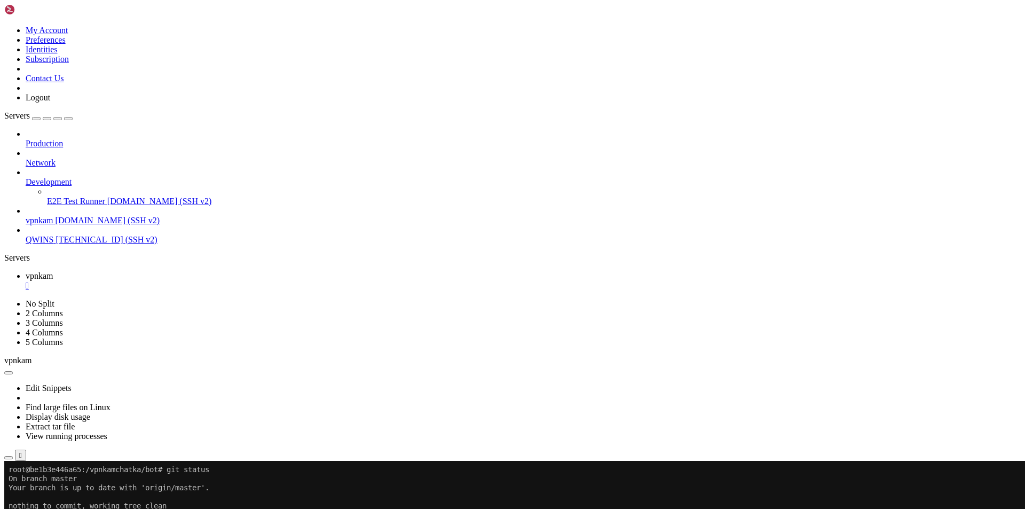
scroll to position [67493, 0]
drag, startPoint x: 9, startPoint y: 598, endPoint x: 89, endPoint y: 887, distance: 300.1
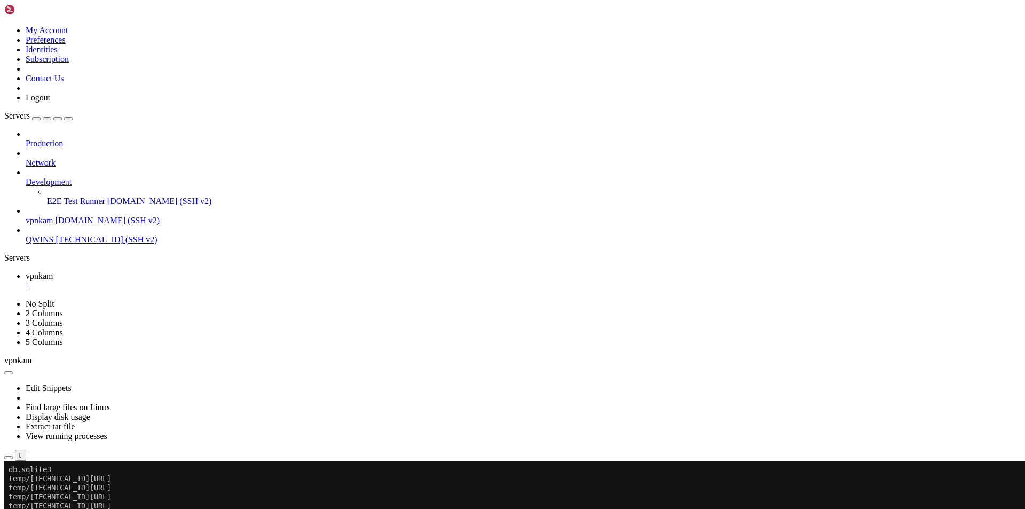
drag, startPoint x: 300, startPoint y: 947, endPoint x: 559, endPoint y: 774, distance: 311.7
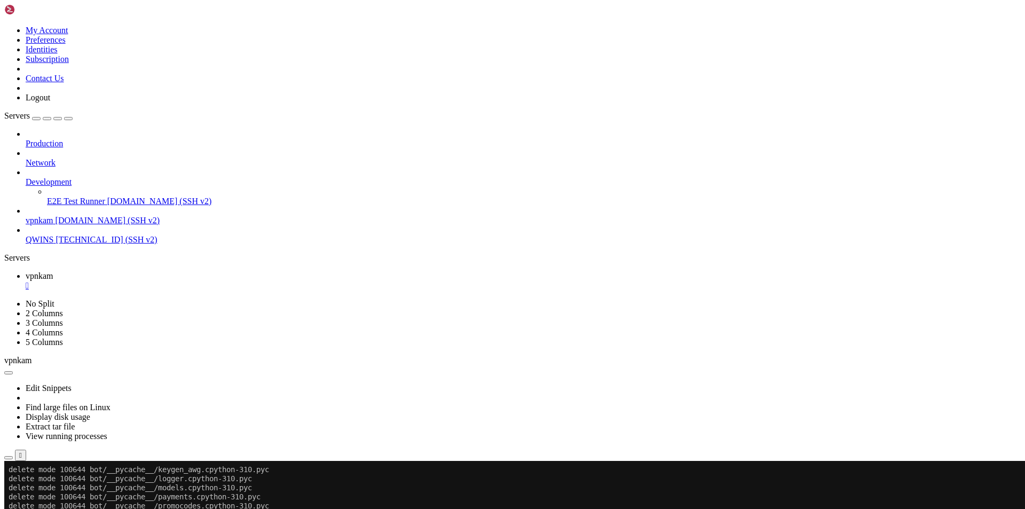
drag, startPoint x: 9, startPoint y: 814, endPoint x: 332, endPoint y: 885, distance: 330.7
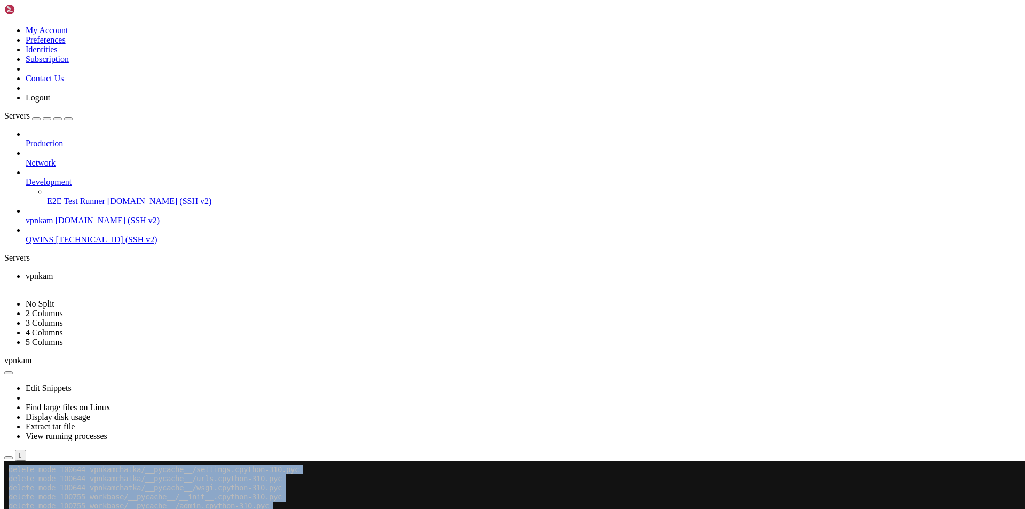
drag, startPoint x: 7, startPoint y: 723, endPoint x: 205, endPoint y: 728, distance: 197.5
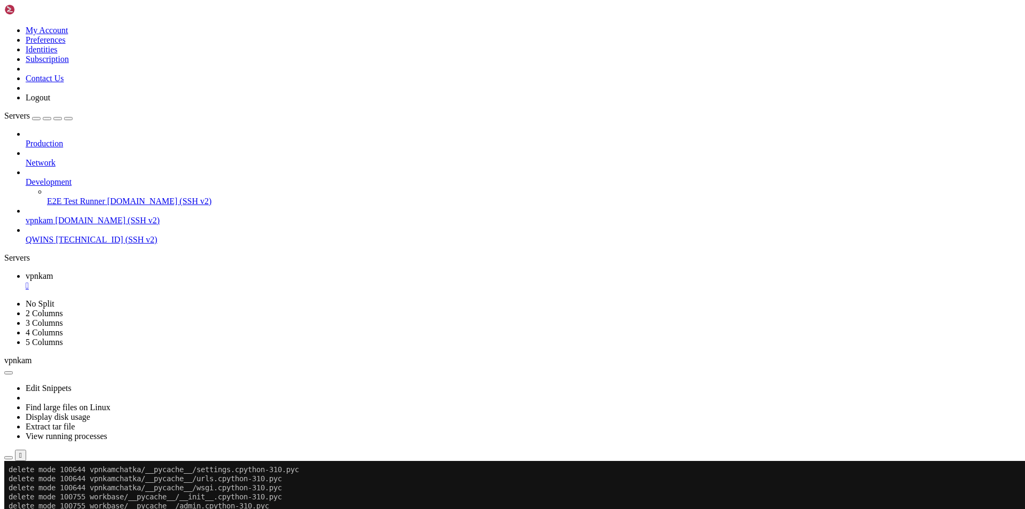
drag, startPoint x: 9, startPoint y: 722, endPoint x: 353, endPoint y: 884, distance: 380.5
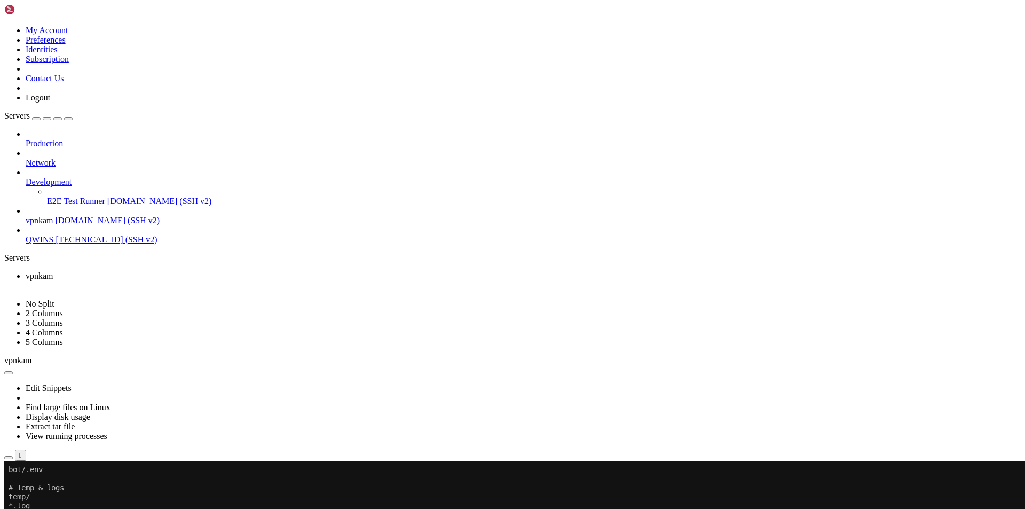
scroll to position [69707, 0]
drag, startPoint x: 9, startPoint y: 689, endPoint x: 348, endPoint y: 886, distance: 392.8
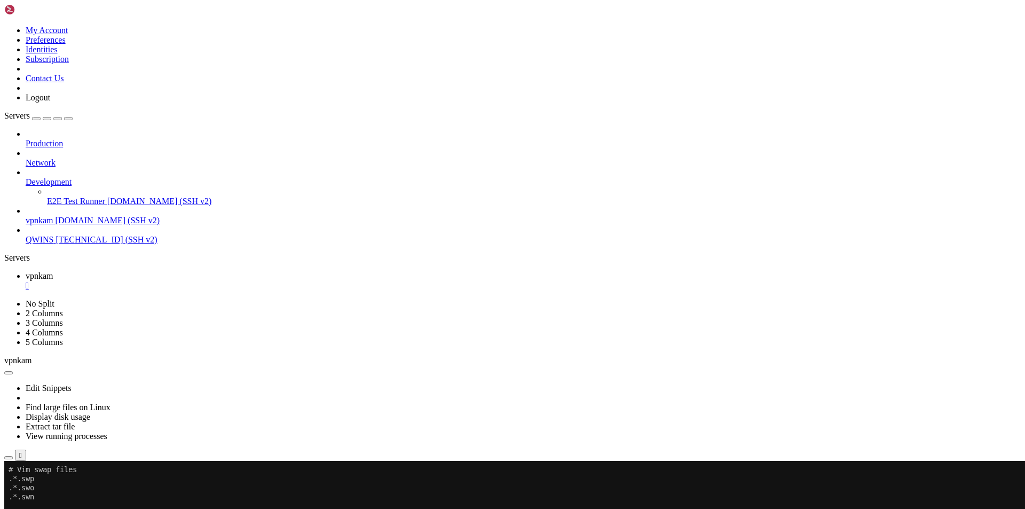
drag, startPoint x: 186, startPoint y: 706, endPoint x: 9, endPoint y: 649, distance: 186.5
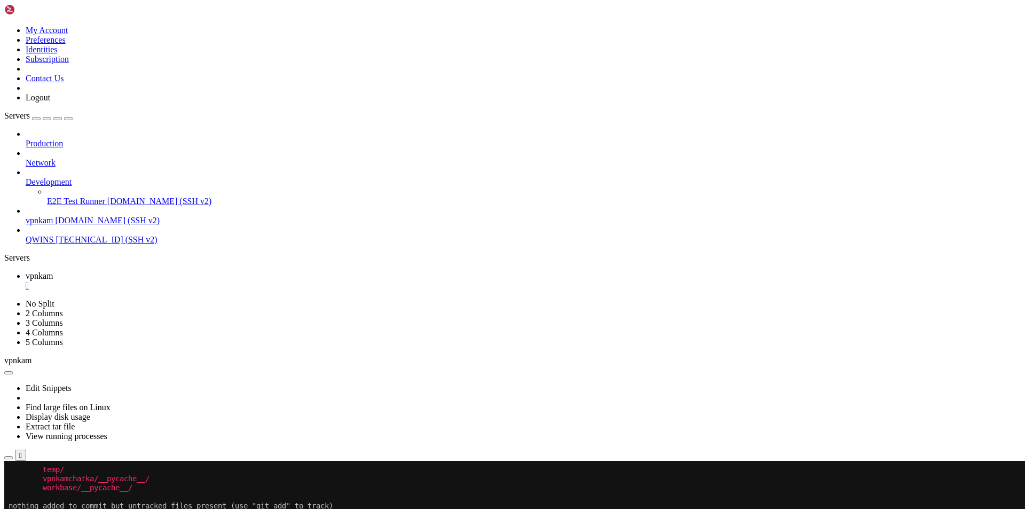
scroll to position [10, 2]
drag, startPoint x: 119, startPoint y: 796, endPoint x: 10, endPoint y: 716, distance: 135.6
drag, startPoint x: 176, startPoint y: 730, endPoint x: 91, endPoint y: 732, distance: 84.3
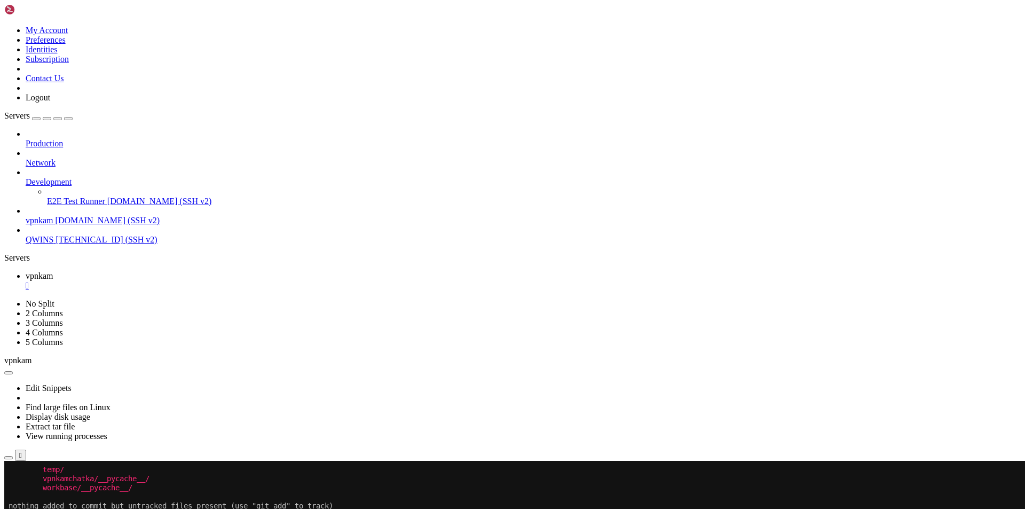
drag, startPoint x: 117, startPoint y: 796, endPoint x: 10, endPoint y: 705, distance: 139.7
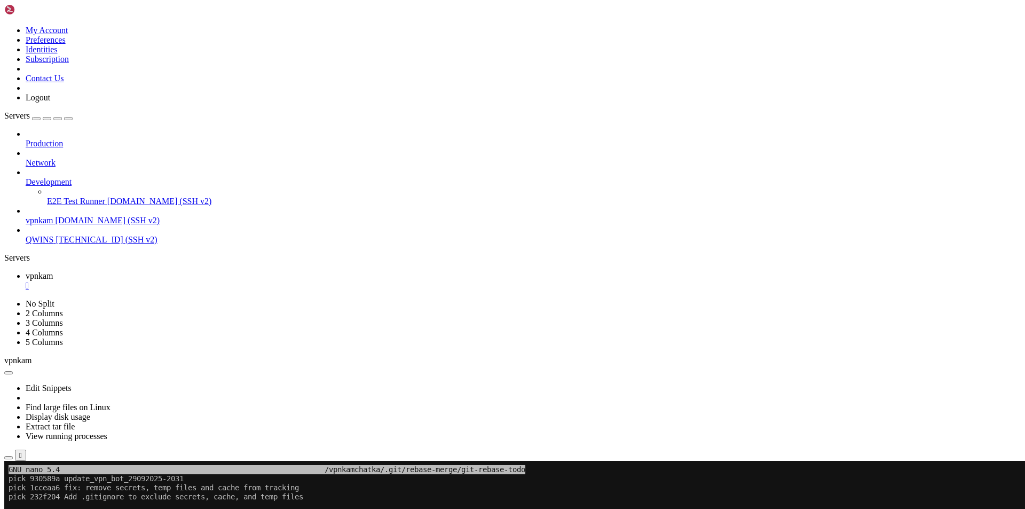
drag, startPoint x: 25, startPoint y: 728, endPoint x: 21, endPoint y: 505, distance: 223.6
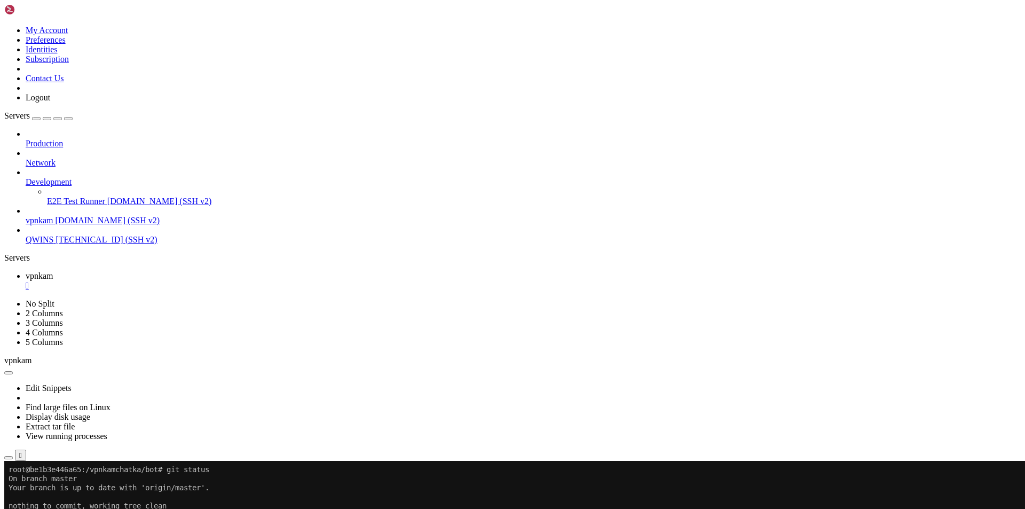
scroll to position [70277, 0]
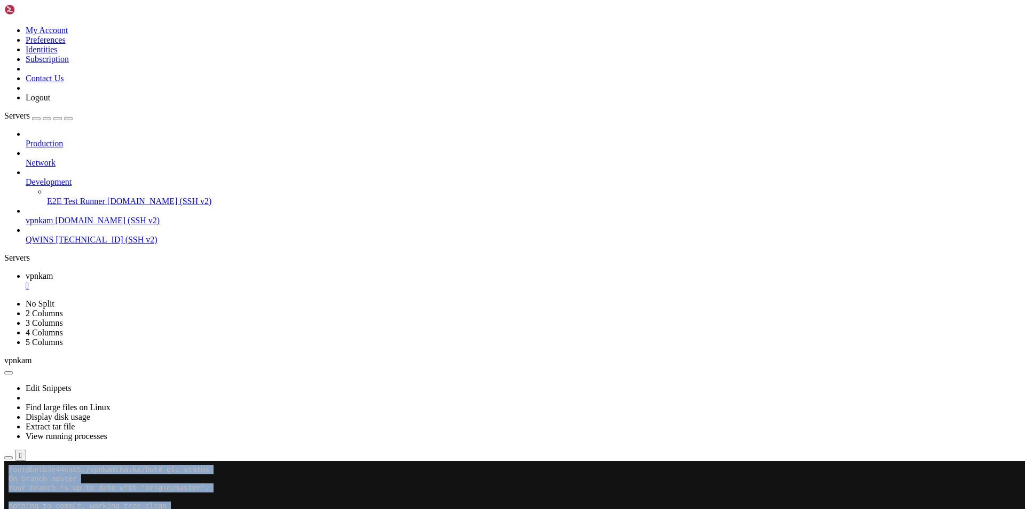
drag, startPoint x: 7, startPoint y: 623, endPoint x: 65, endPoint y: 626, distance: 57.2
drag, startPoint x: 7, startPoint y: 623, endPoint x: 35, endPoint y: 623, distance: 27.2
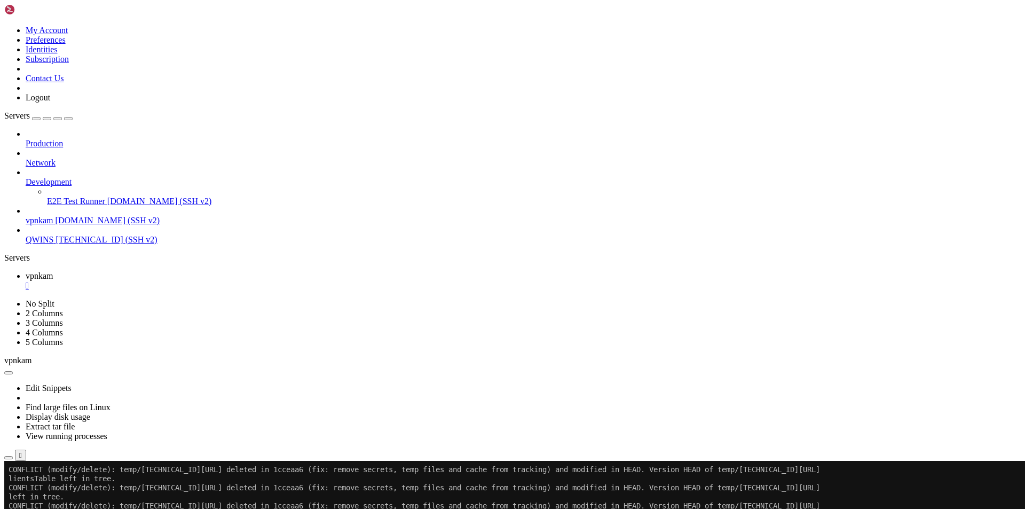
scroll to position [70650, 0]
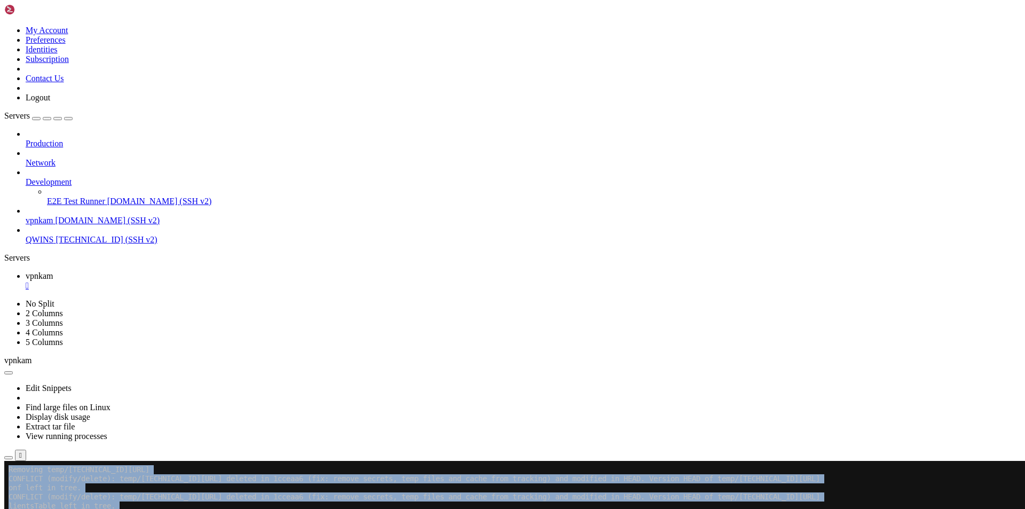
drag, startPoint x: 9, startPoint y: 614, endPoint x: 379, endPoint y: 889, distance: 461.2
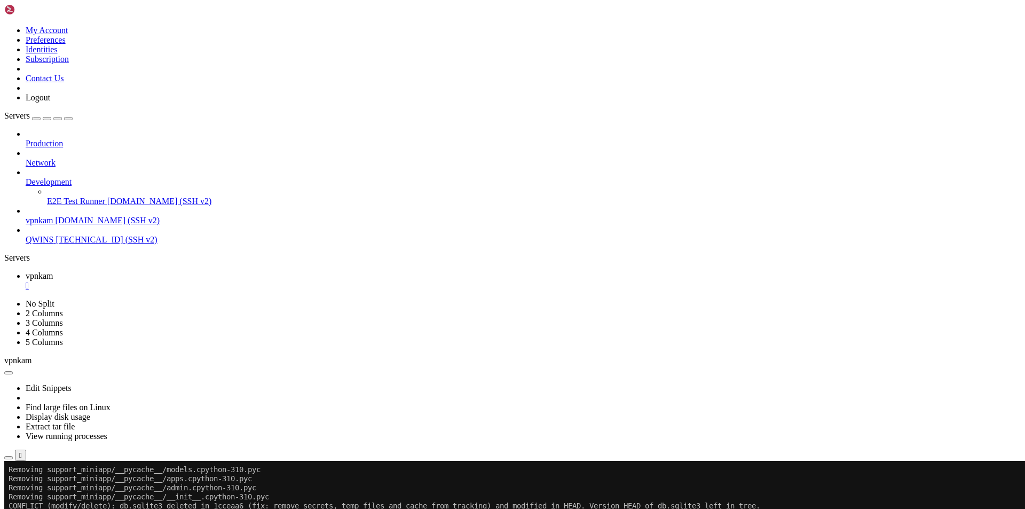
drag, startPoint x: 9, startPoint y: 797, endPoint x: 108, endPoint y: 885, distance: 133.0
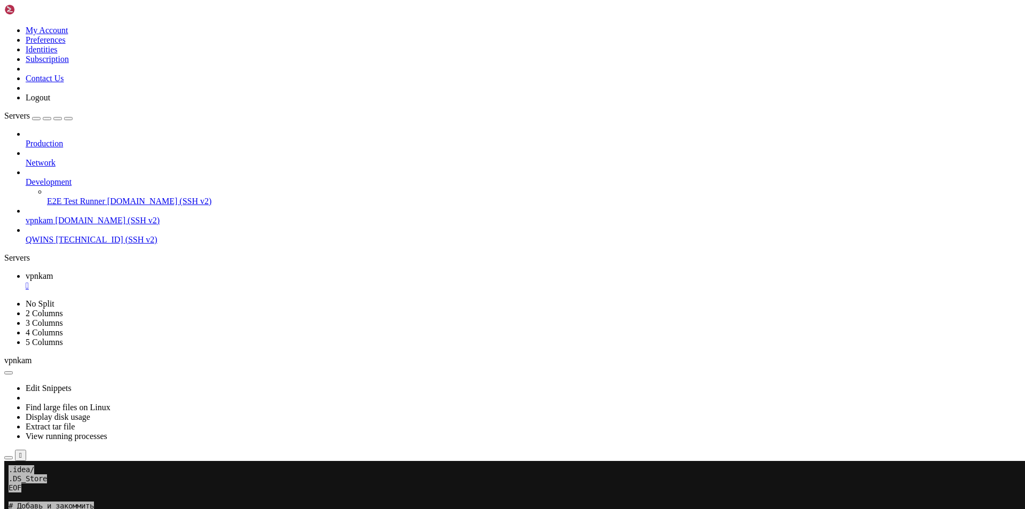
scroll to position [71352, 0]
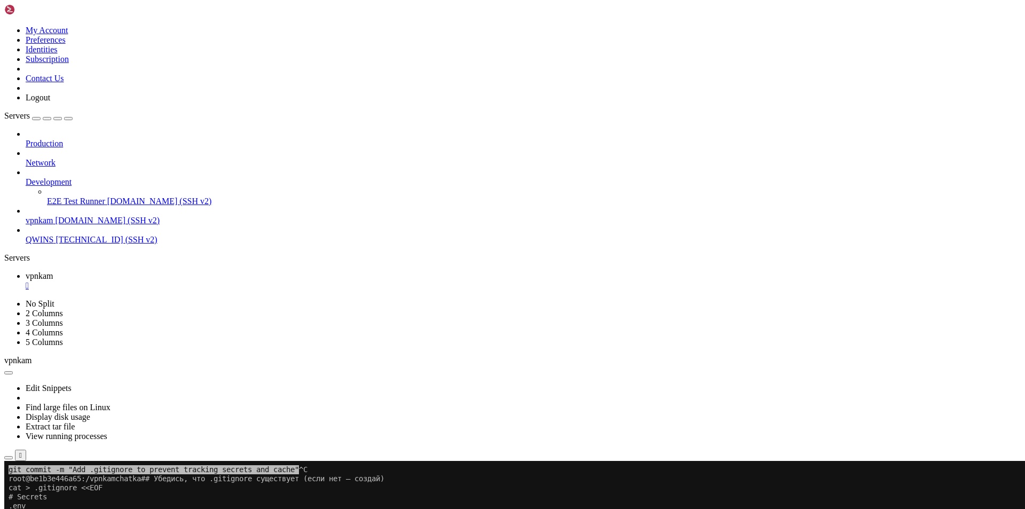
scroll to position [71512, 0]
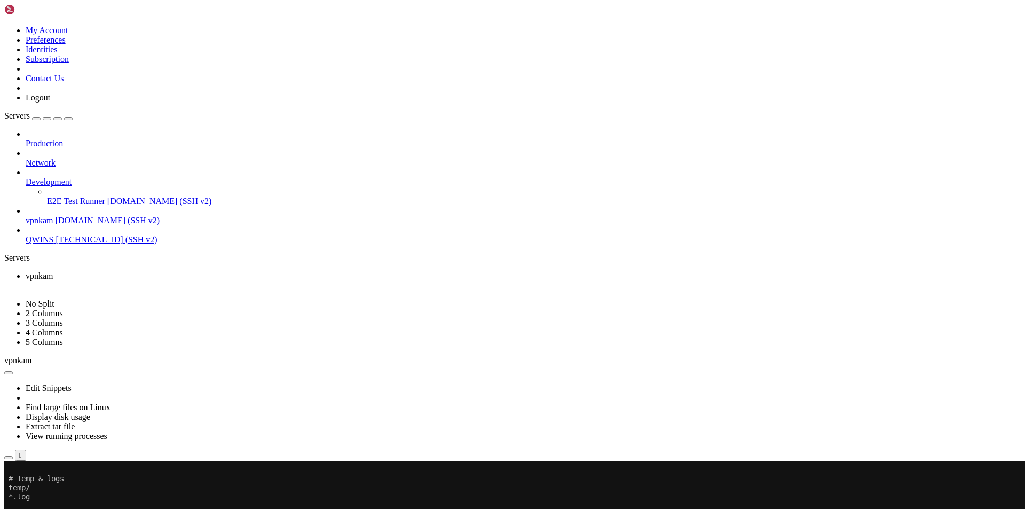
drag, startPoint x: 241, startPoint y: 891, endPoint x: 10, endPoint y: 863, distance: 233.3
drag, startPoint x: 157, startPoint y: 897, endPoint x: 432, endPoint y: 797, distance: 292.6
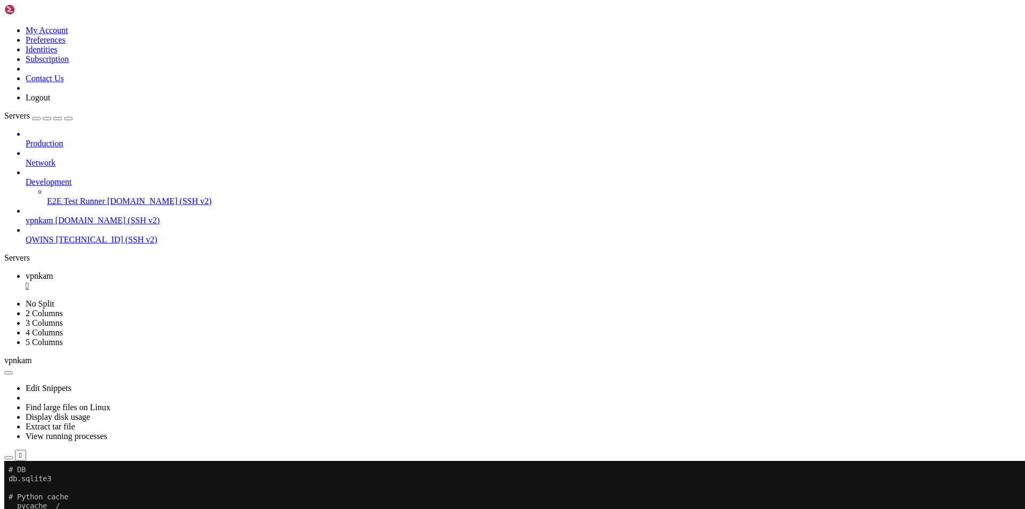
scroll to position [71594, 0]
drag, startPoint x: 9, startPoint y: 797, endPoint x: 151, endPoint y: 884, distance: 166.9
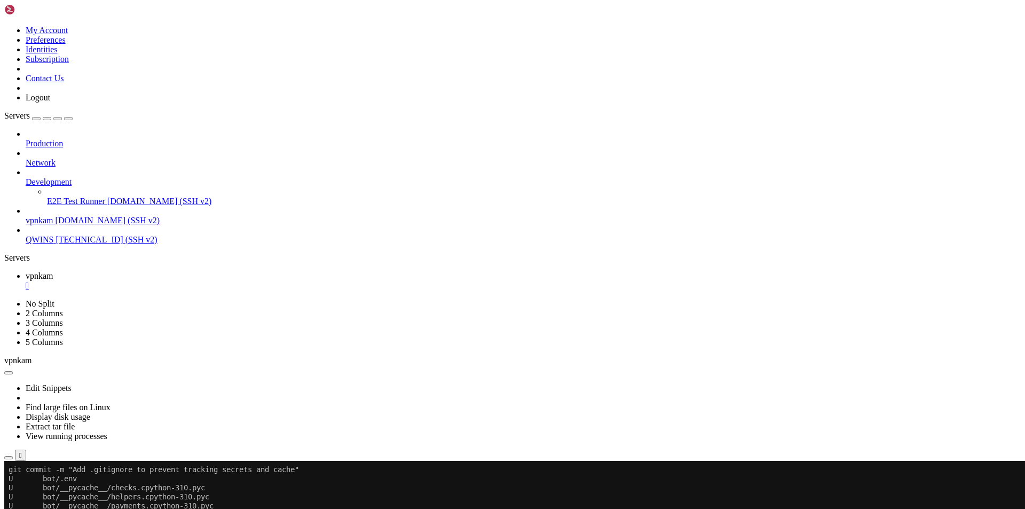
scroll to position [10, 2]
drag, startPoint x: 172, startPoint y: 862, endPoint x: 269, endPoint y: 858, distance: 96.7
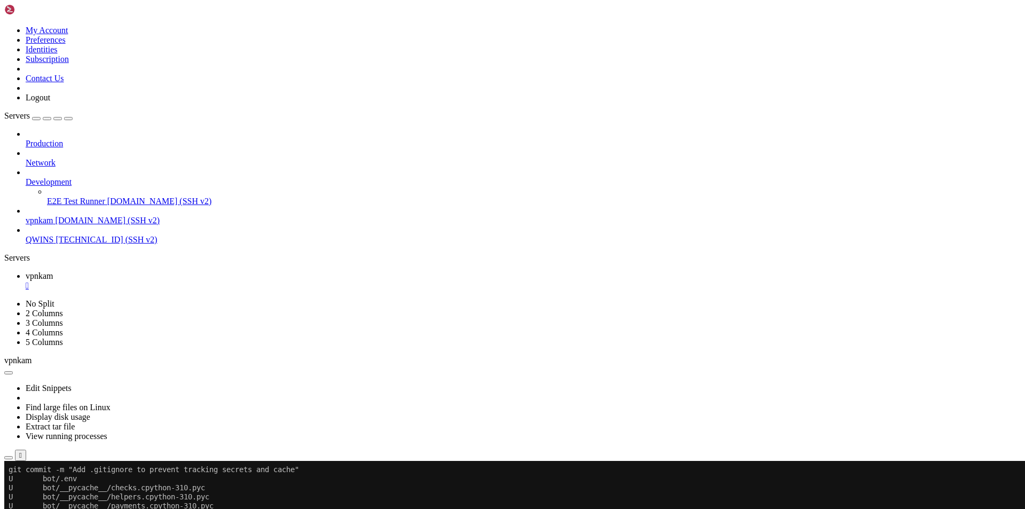
drag, startPoint x: 265, startPoint y: 740, endPoint x: 157, endPoint y: 741, distance: 107.3
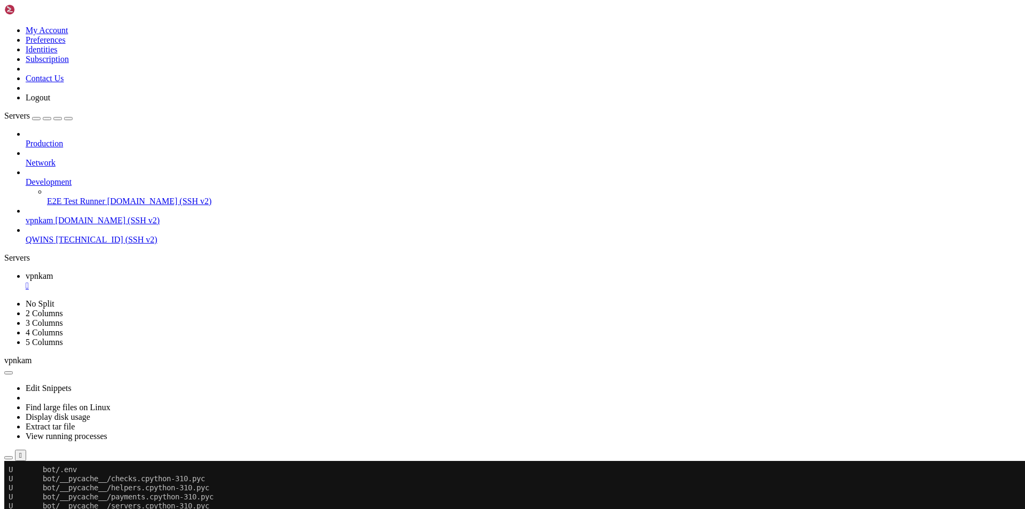
drag, startPoint x: 263, startPoint y: 658, endPoint x: 9, endPoint y: 650, distance: 253.6
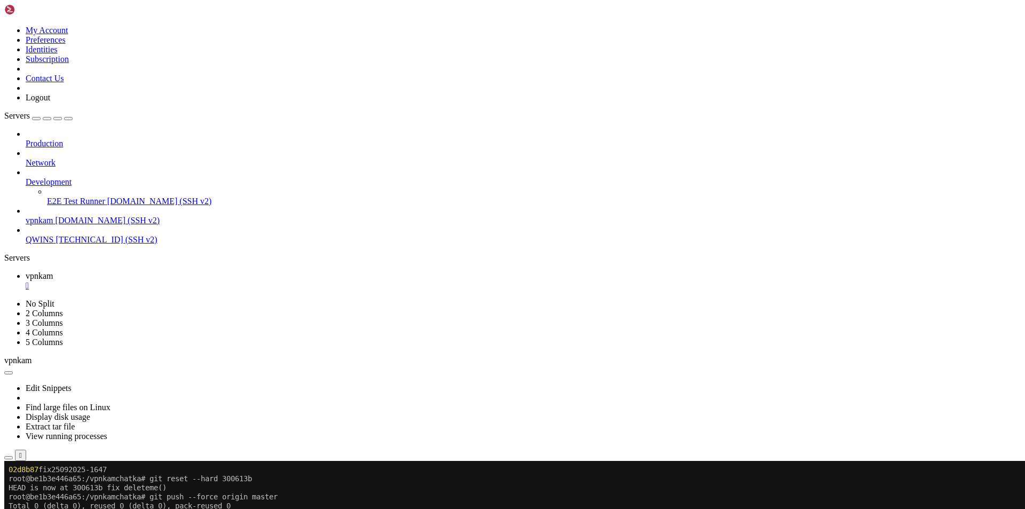
copy div "root@be1b3e446a65:/vpnkamchatka/bot# git add keygen_awg.py servers.py VPN_bot.p…"
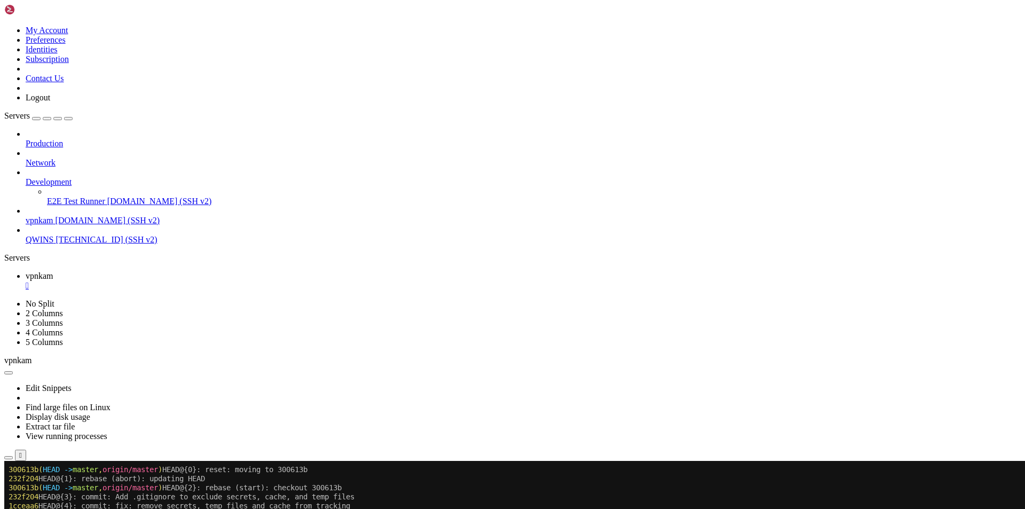
scroll to position [72356, 0]
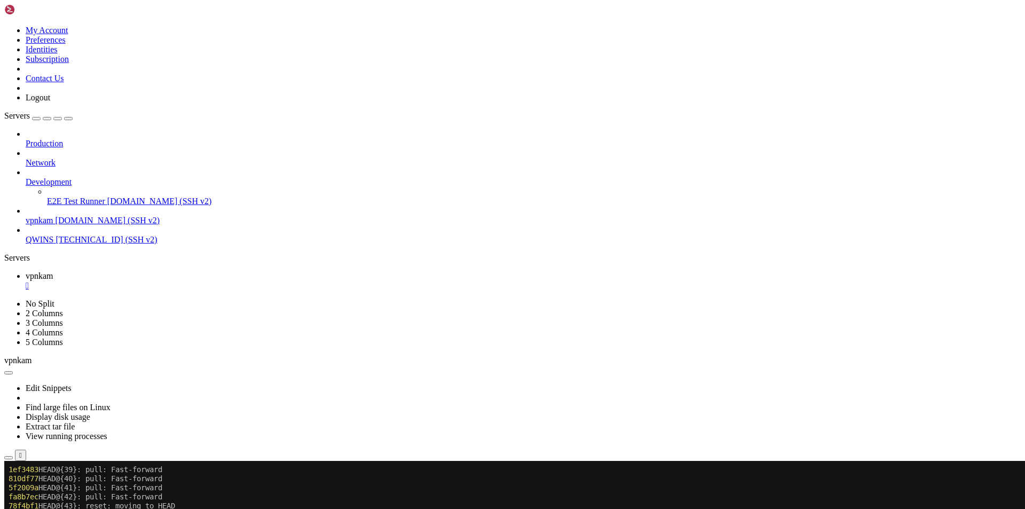
scroll to position [5, 1]
drag, startPoint x: 195, startPoint y: 890, endPoint x: 10, endPoint y: 880, distance: 185.4
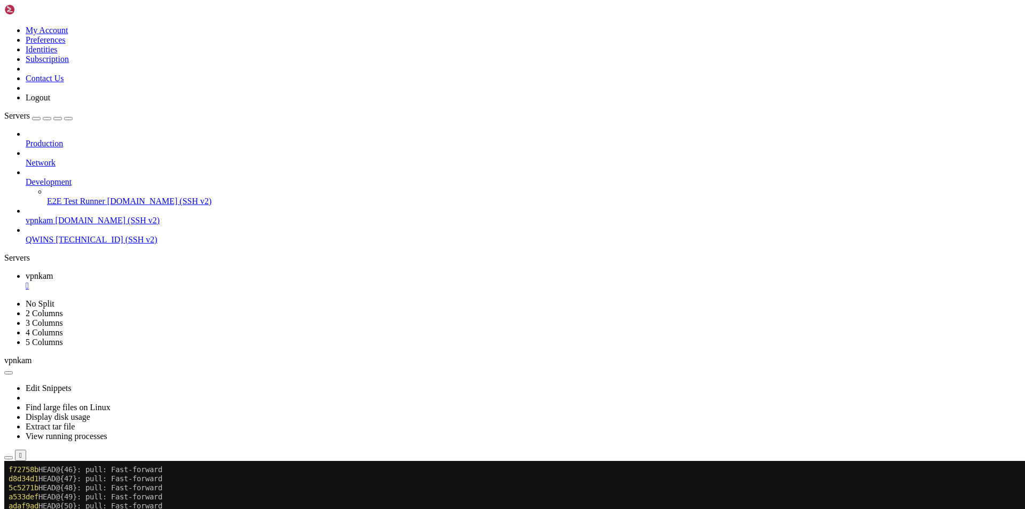
copy div "root@be1b3e446a65:/vpnkamchatka/bot# git stash list [1]+ Terminated git reflog"
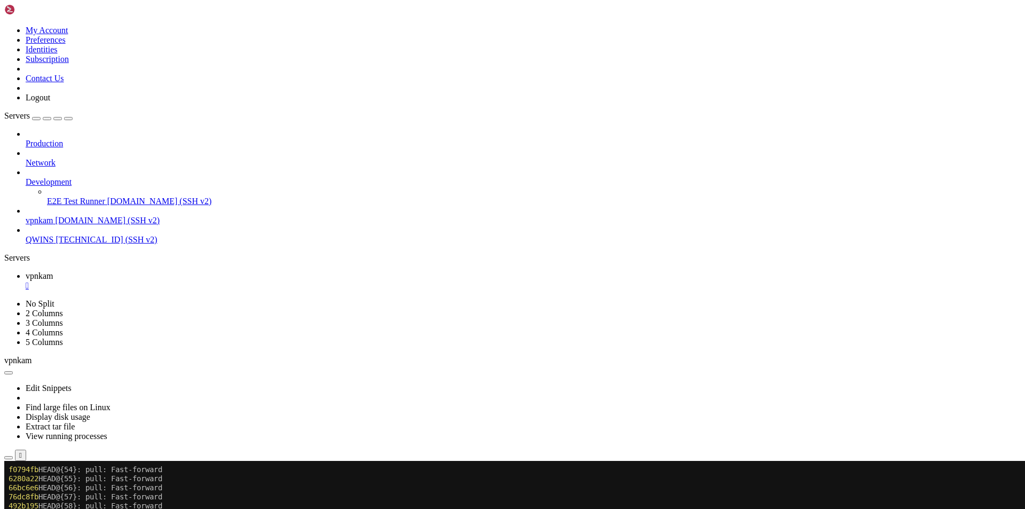
click at [9, 461] on div at bounding box center [6, 461] width 4 height 0
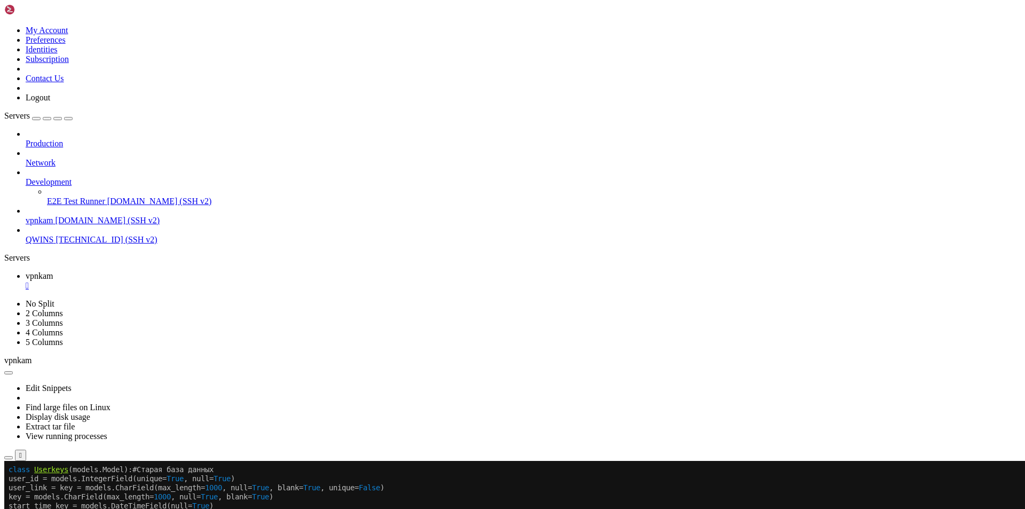
scroll to position [73308, 0]
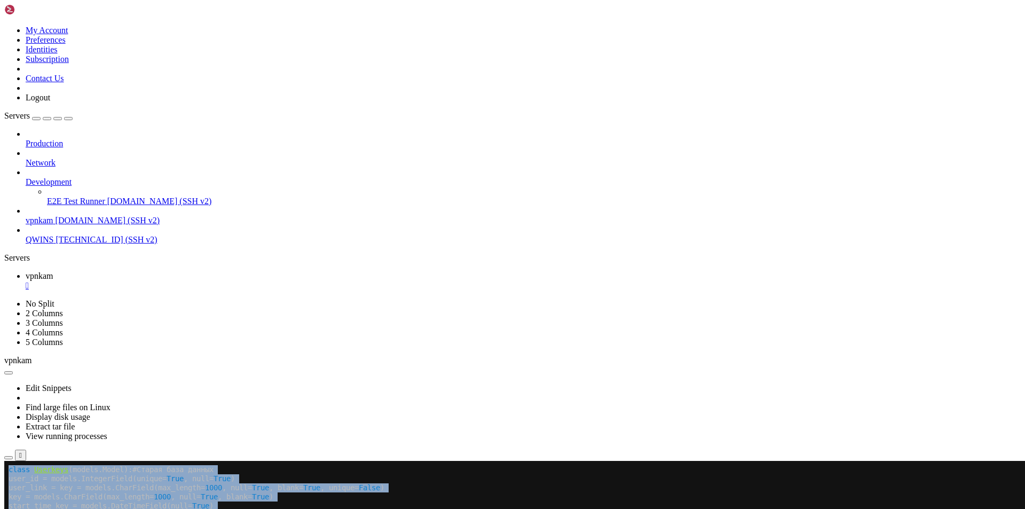
drag, startPoint x: 9, startPoint y: 614, endPoint x: 484, endPoint y: 882, distance: 545.5
copy div "from django . db import models class Userkeys (models.Model): #Старая база данн…"
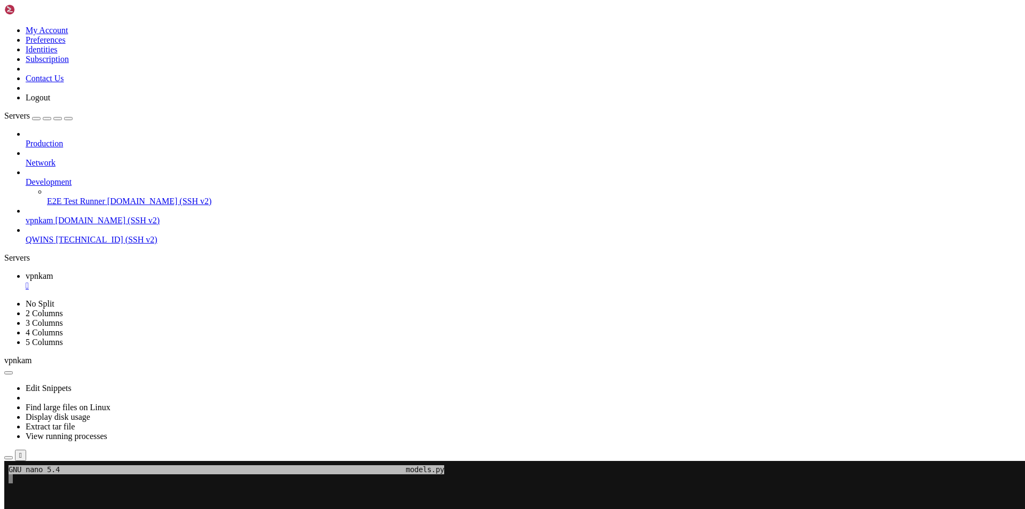
scroll to position [10, 2]
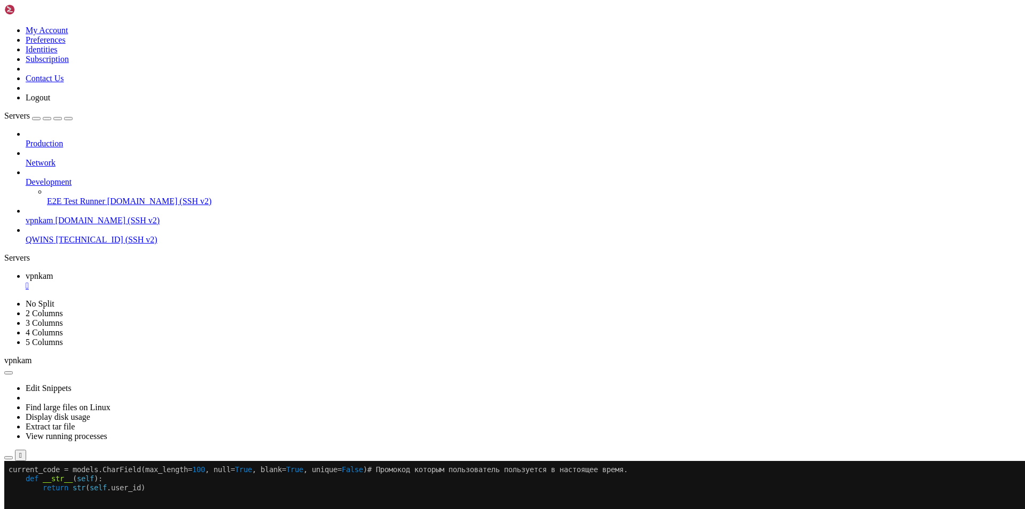
scroll to position [73562, 0]
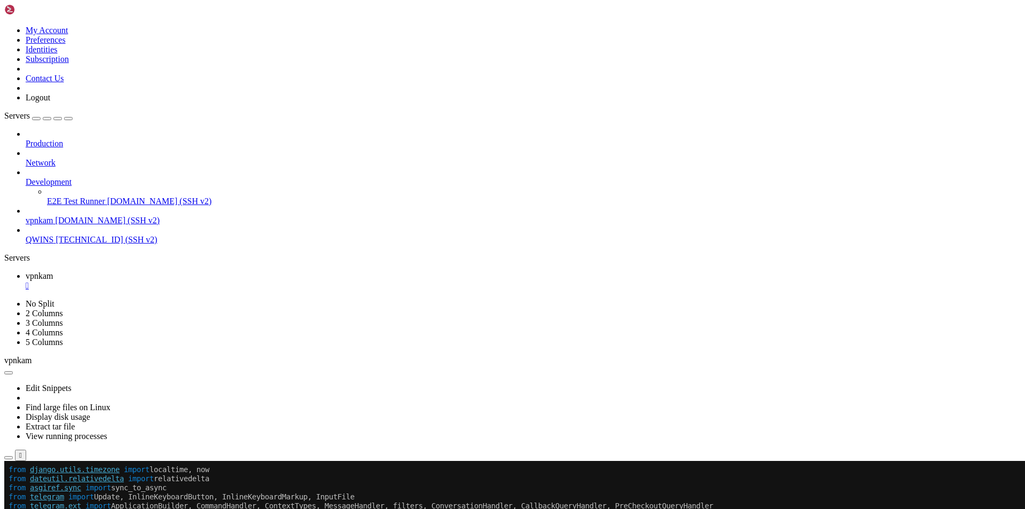
scroll to position [73990, 0]
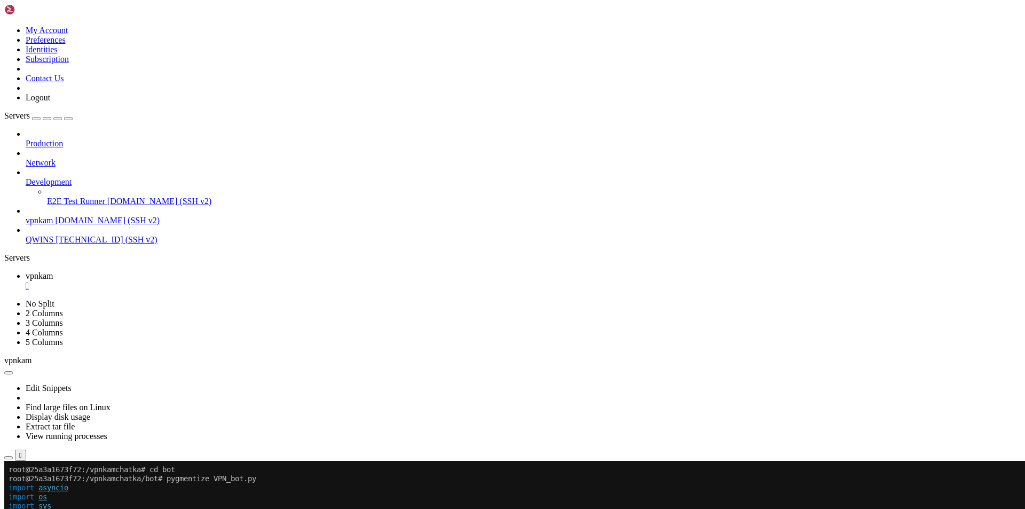
drag, startPoint x: 7, startPoint y: 487, endPoint x: 200, endPoint y: 543, distance: 200.1
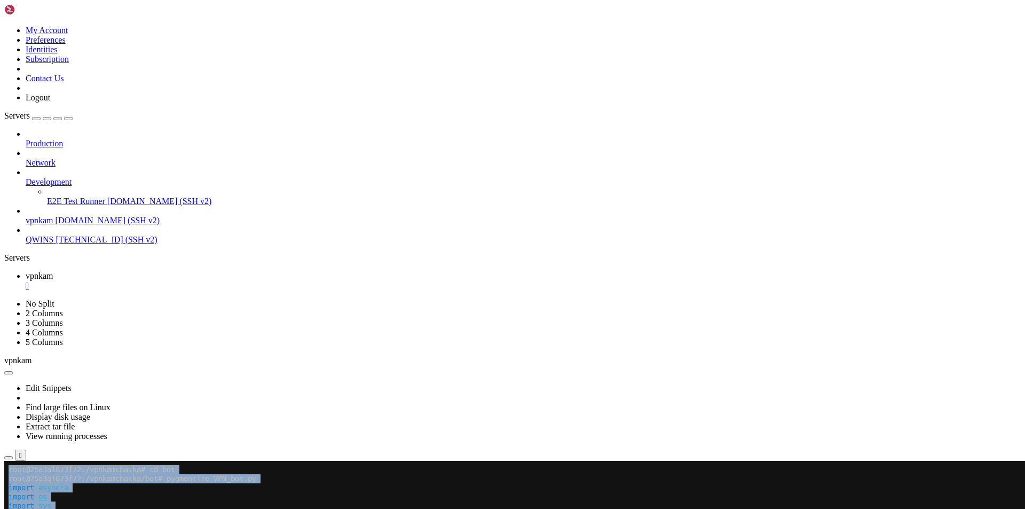
click at [114, 495] on x-row "import os" at bounding box center [450, 496] width 882 height 9
click at [36, 482] on x-row "root@25a3a1673f72:/vpnkamchatka/bot# pygmentize VPN_bot.py" at bounding box center [450, 478] width 882 height 9
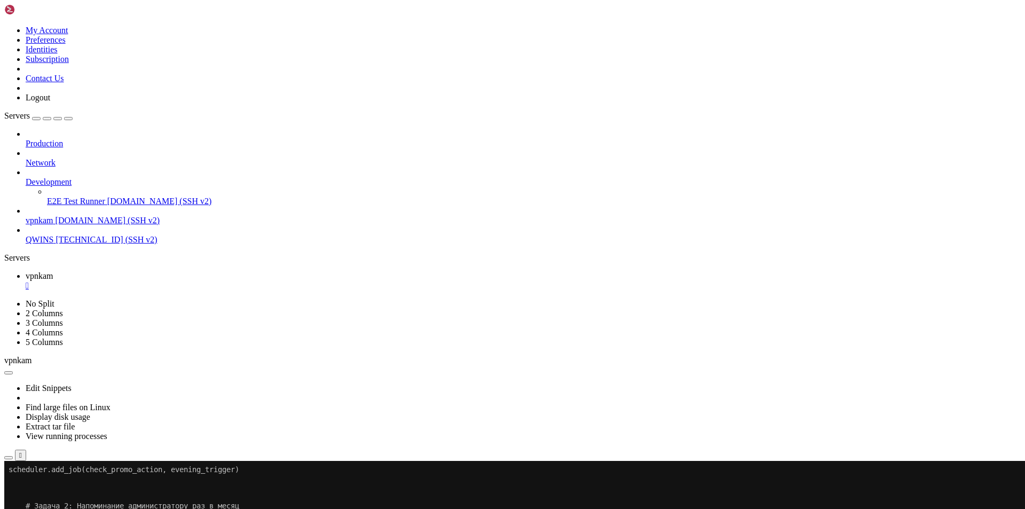
scroll to position [84503, 0]
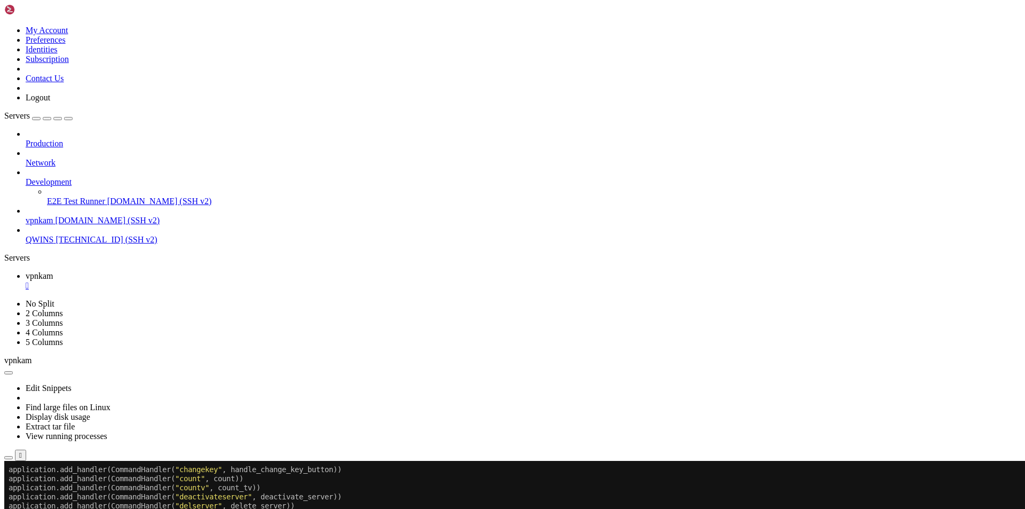
drag, startPoint x: 9, startPoint y: 488, endPoint x: 52, endPoint y: 887, distance: 401.0
copy div "import asyncio application.add_handler(CommandHandler( " changekey " , handle_c…"
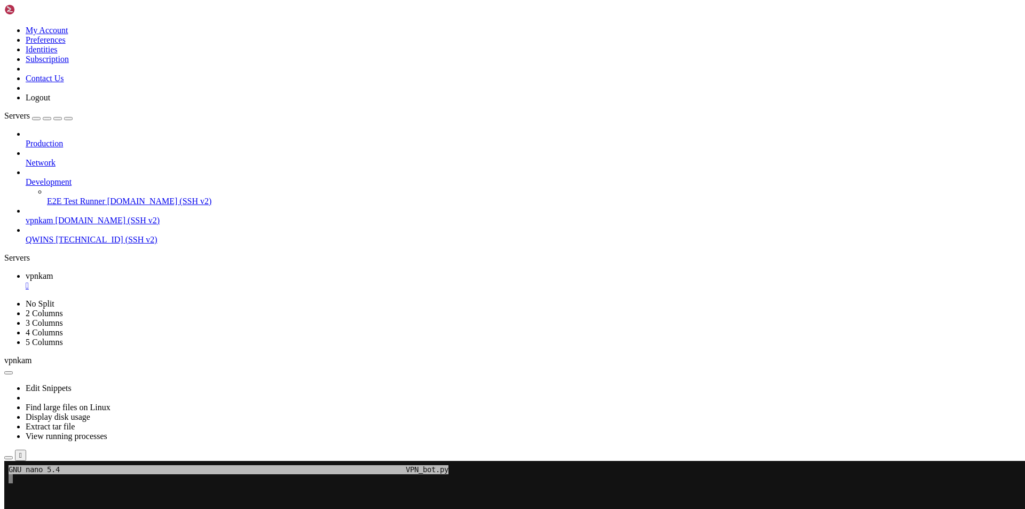
click at [28, 508] on x-row at bounding box center [450, 514] width 882 height 9
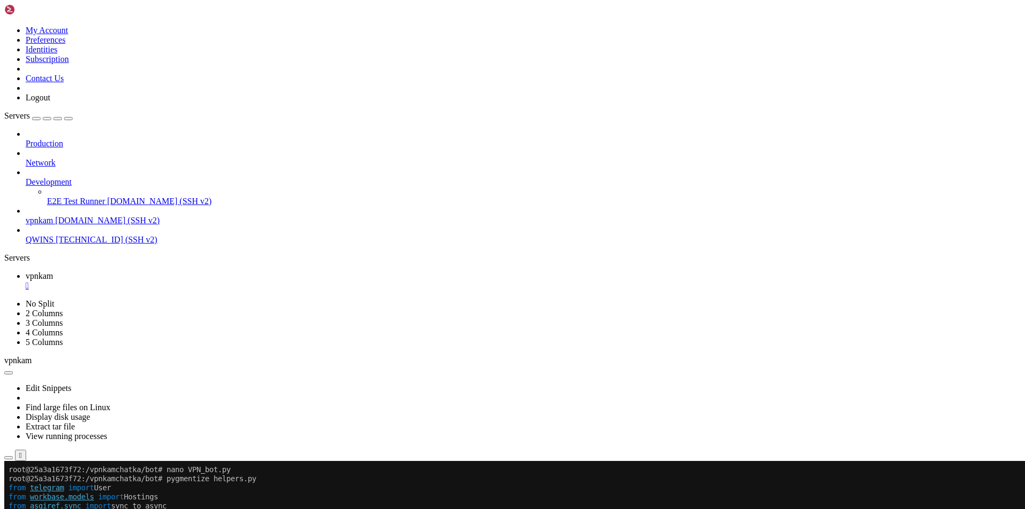
scroll to position [84938, 0]
drag, startPoint x: 9, startPoint y: 487, endPoint x: 450, endPoint y: 884, distance: 593.6
copy div "from telegram import User from workbase . models import Hostings from asgiref .…"
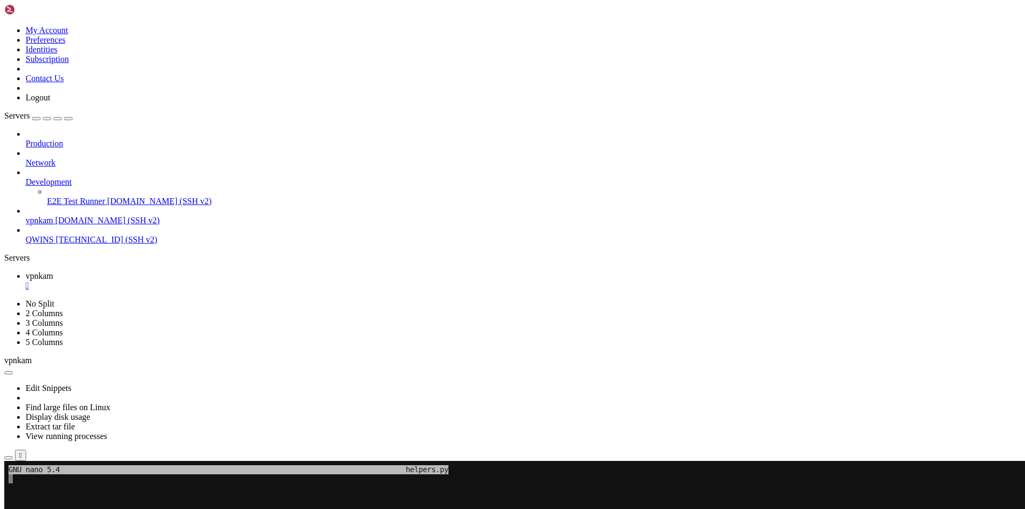
scroll to position [10, 2]
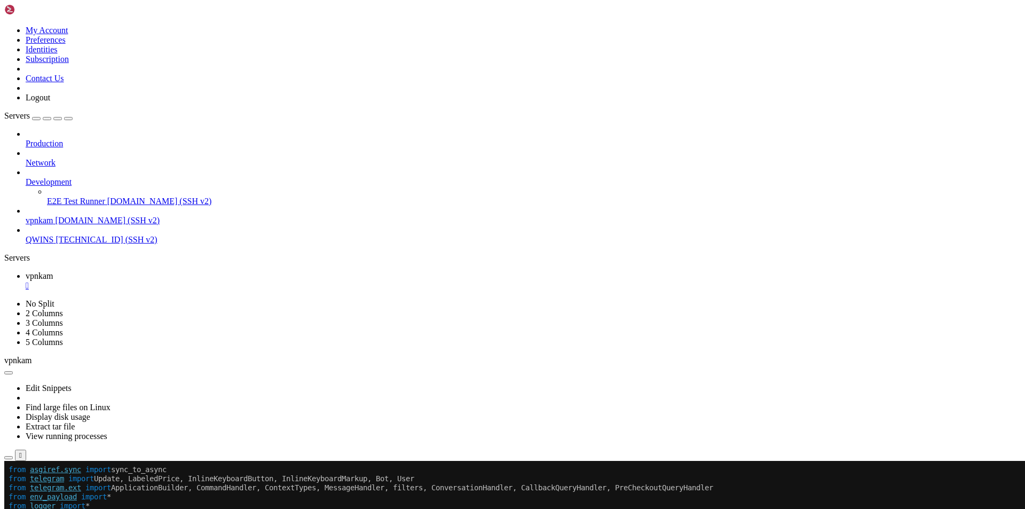
scroll to position [85836, 0]
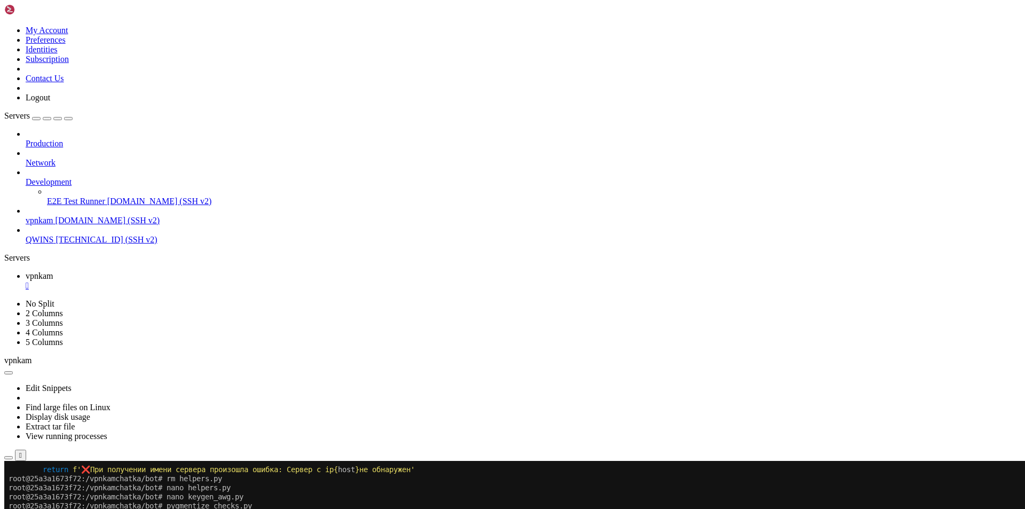
scroll to position [85303, 0]
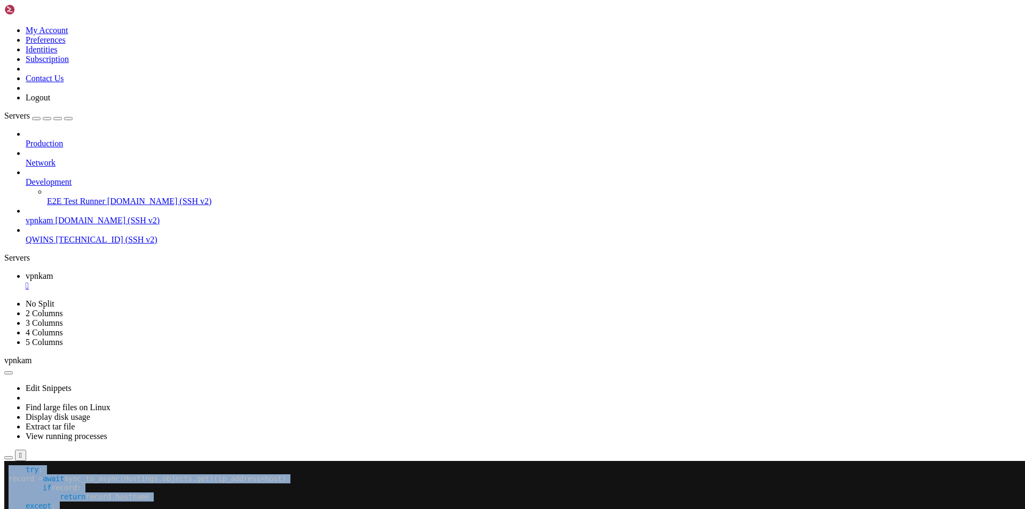
drag, startPoint x: 7, startPoint y: 569, endPoint x: 132, endPoint y: 589, distance: 126.9
drag, startPoint x: 7, startPoint y: 570, endPoint x: 36, endPoint y: 571, distance: 28.8
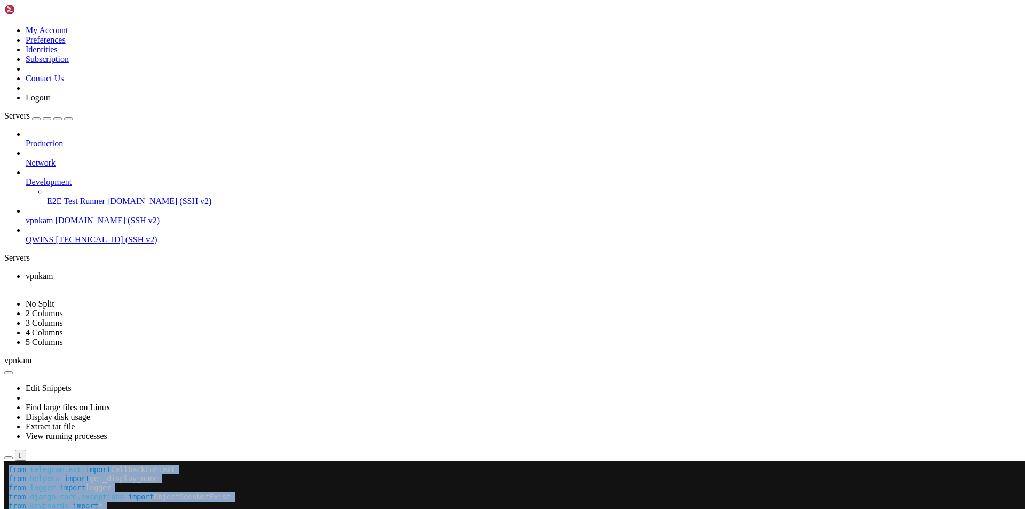
scroll to position [85836, 0]
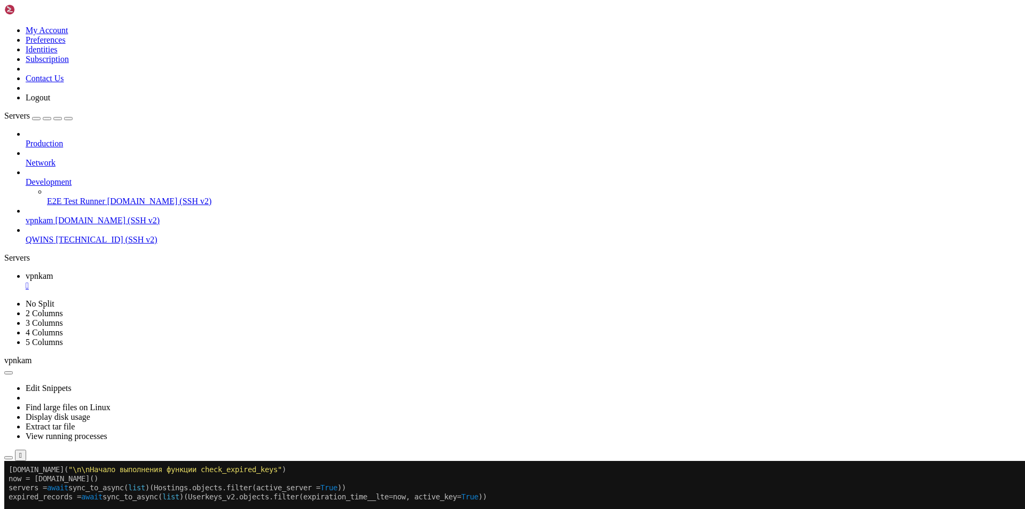
drag, startPoint x: 9, startPoint y: 570, endPoint x: 226, endPoint y: 886, distance: 383.8
copy div "import asyncio return True logger.info( " \n \n Начало выполнения функции check…"
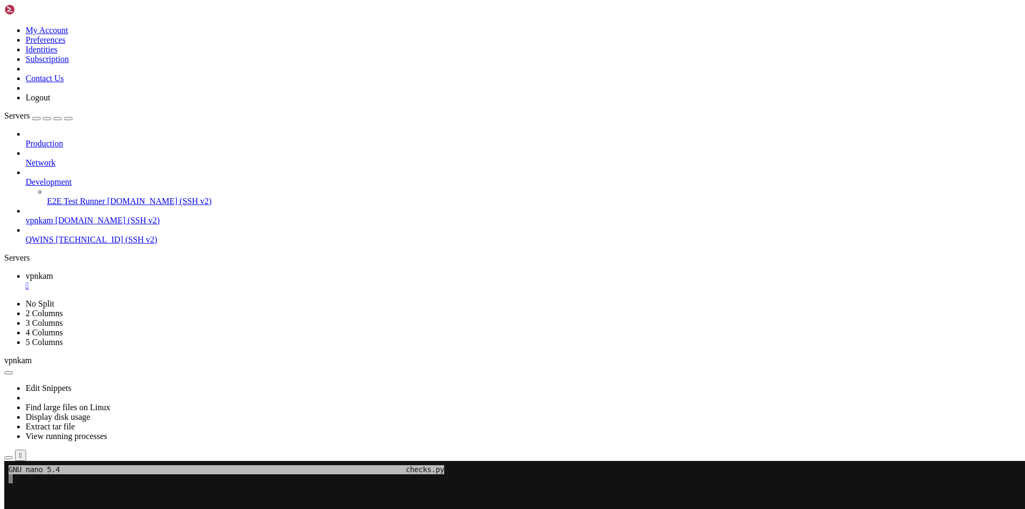
scroll to position [10, 2]
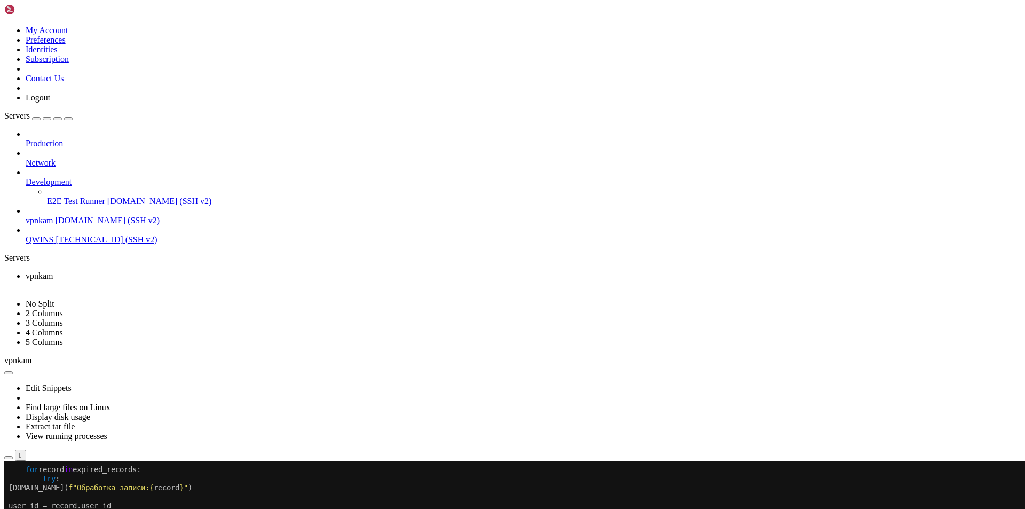
scroll to position [88177, 0]
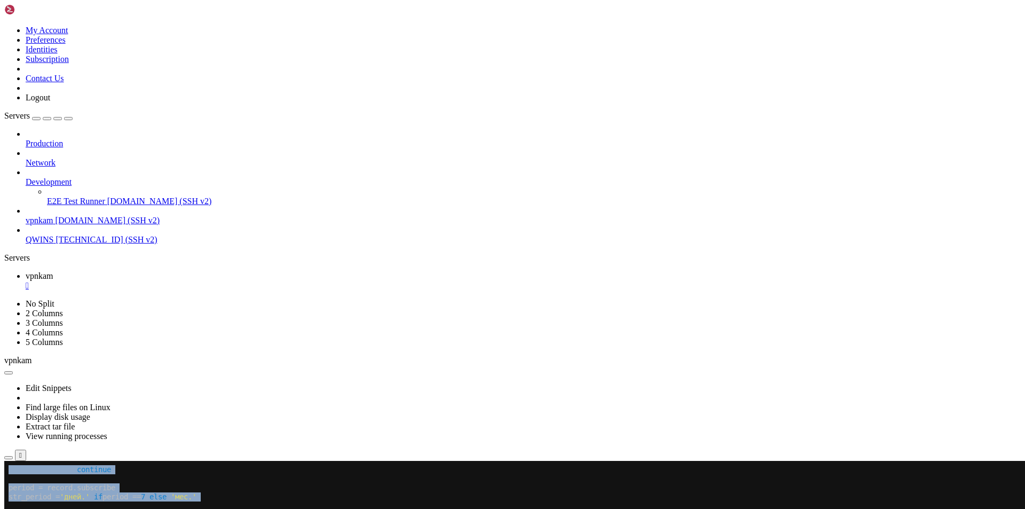
drag, startPoint x: 8, startPoint y: 613, endPoint x: 320, endPoint y: 889, distance: 416.2
copy div "import os , paramiko , re , json continue period = record.subscribe str_period …"
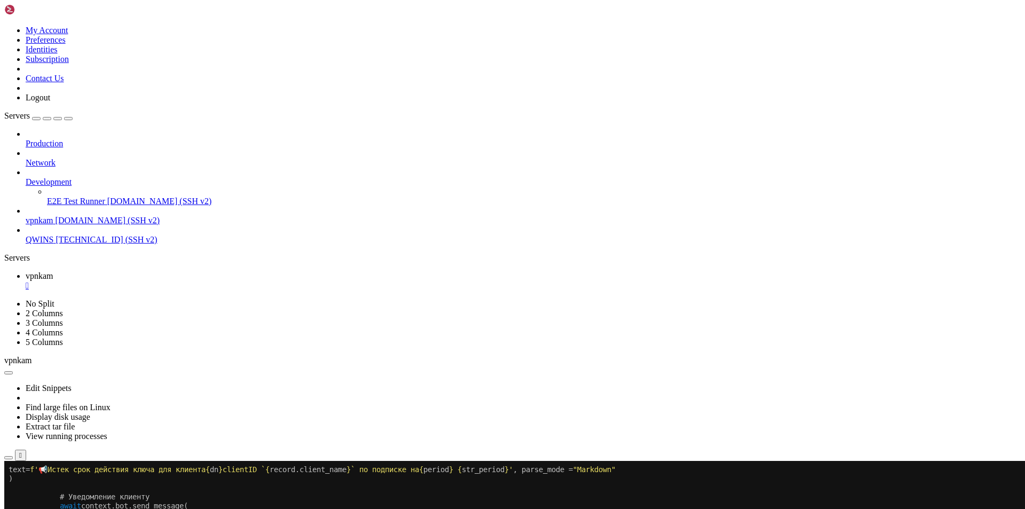
scroll to position [88712, 0]
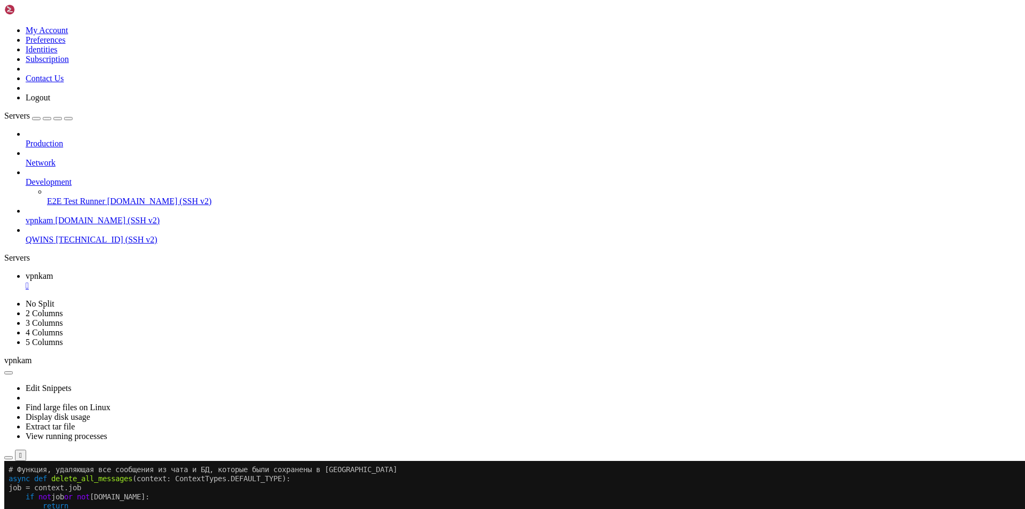
scroll to position [88957, 0]
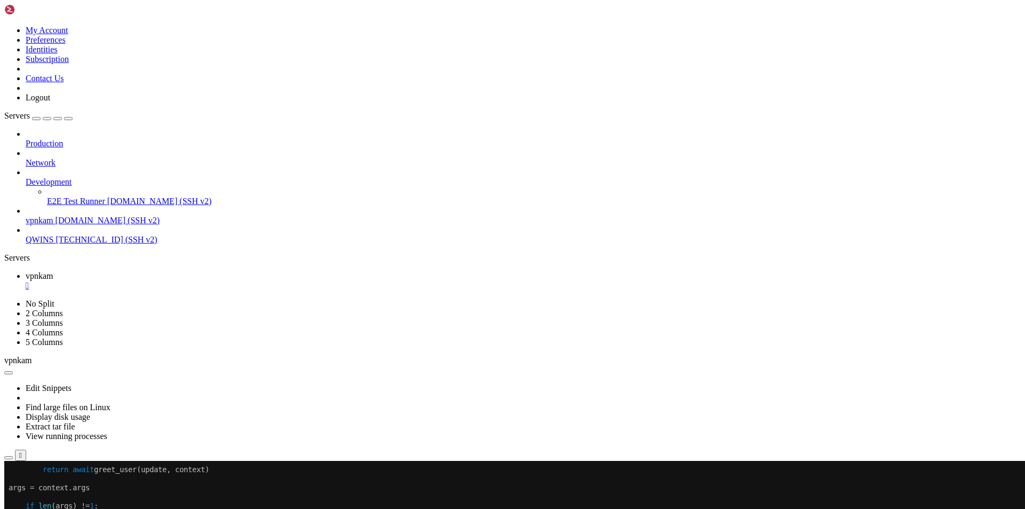
scroll to position [90662, 0]
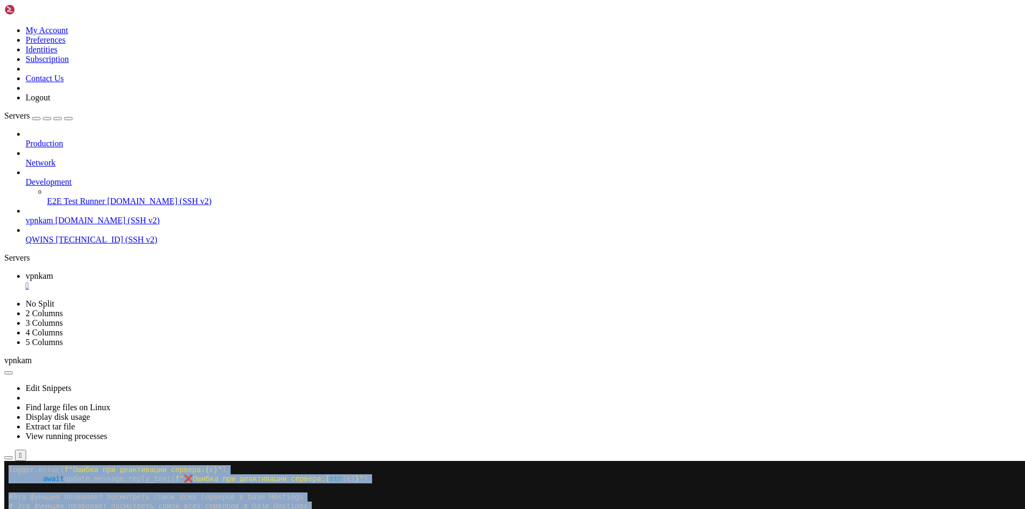
drag, startPoint x: 9, startPoint y: 614, endPoint x: 387, endPoint y: 886, distance: 466.4
copy div "from logger import logger logger.error( f " Ошибка при деактивации сервера: { e…"
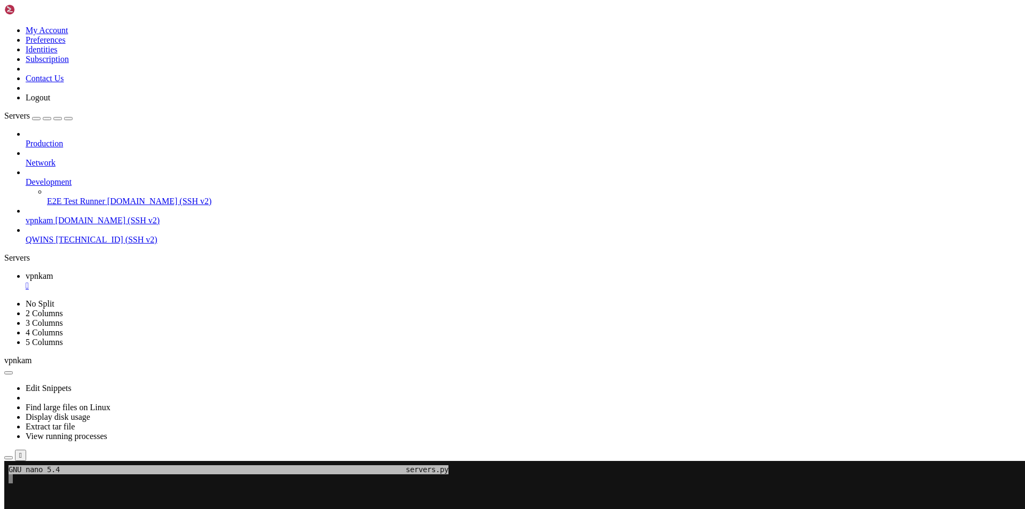
scroll to position [10, 2]
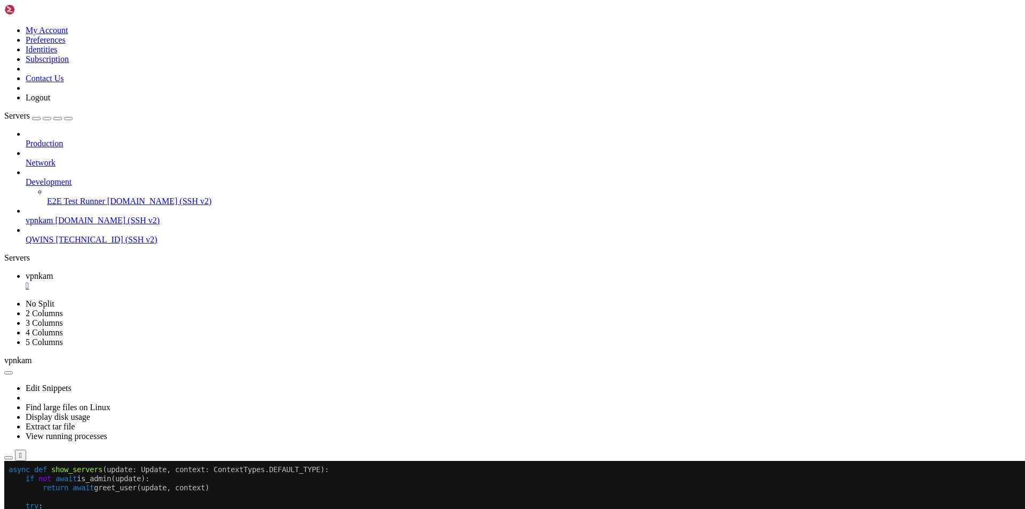
scroll to position [90708, 0]
drag, startPoint x: 315, startPoint y: 947, endPoint x: 214, endPoint y: 894, distance: 114.1
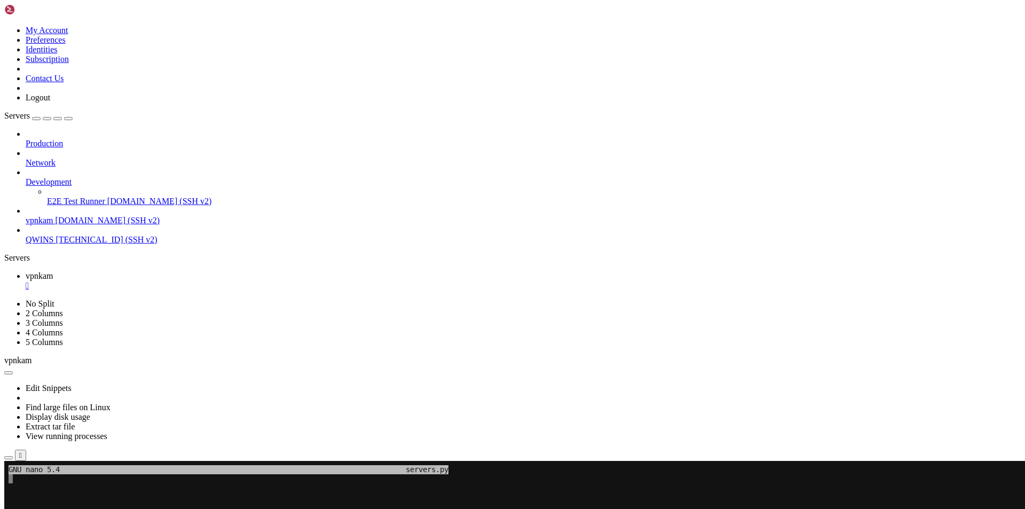
scroll to position [10, 1]
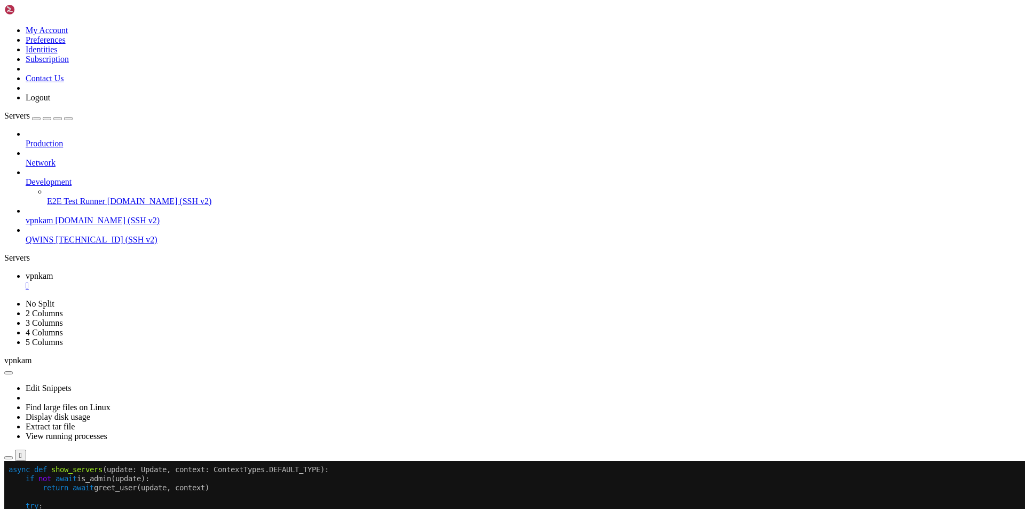
scroll to position [92431, 0]
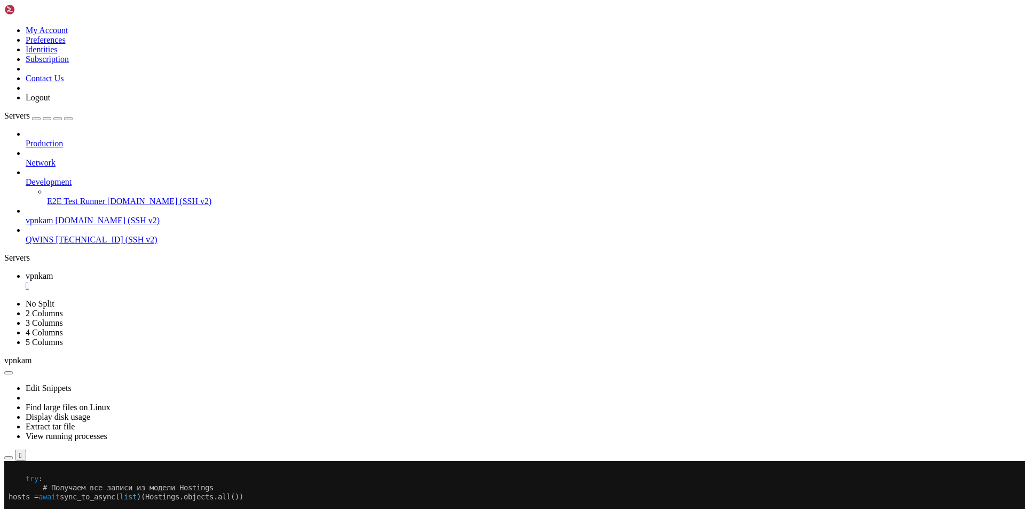
scroll to position [92459, 0]
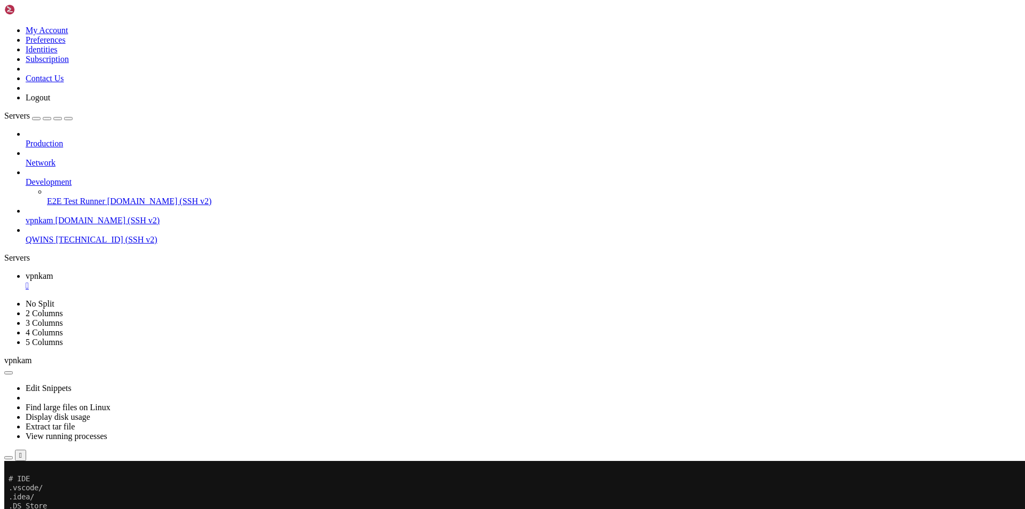
scroll to position [93429, 0]
